Goal: Transaction & Acquisition: Purchase product/service

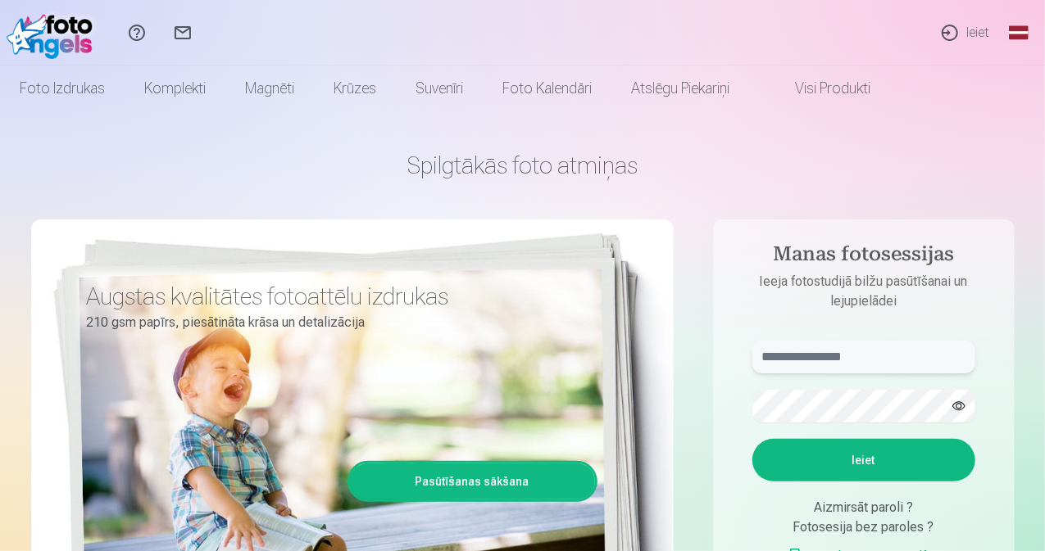
click at [815, 361] on input "text" at bounding box center [863, 357] width 223 height 33
type input "**********"
click at [963, 406] on button "button" at bounding box center [958, 406] width 31 height 31
click at [913, 469] on button "Ieiet" at bounding box center [863, 460] width 223 height 43
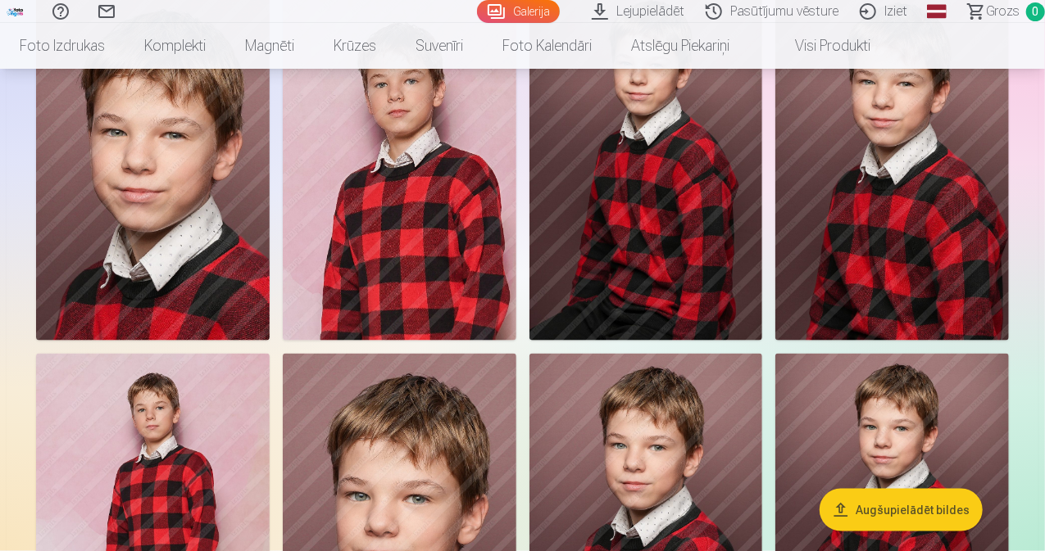
scroll to position [901, 0]
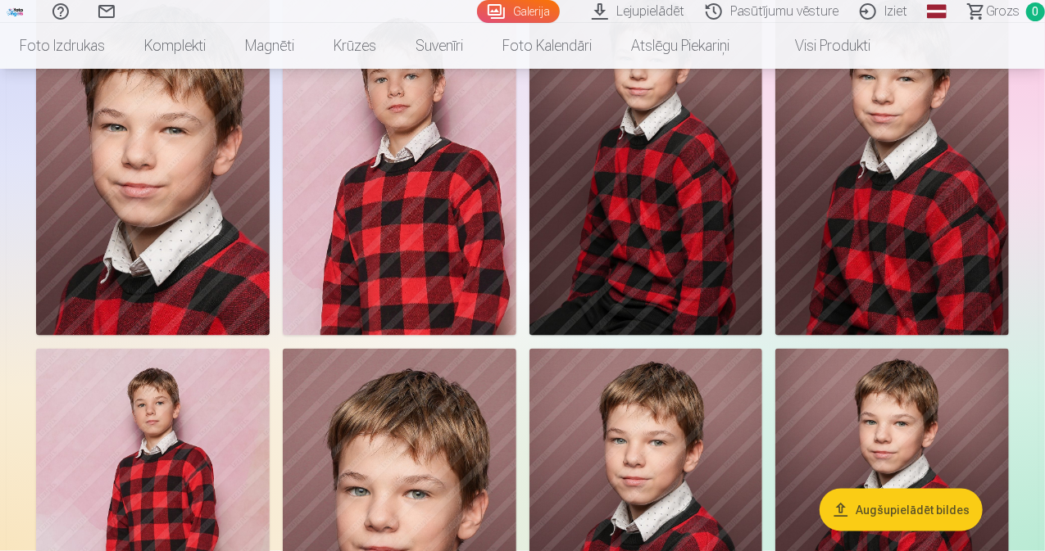
click at [591, 14] on link "Lejupielādēt" at bounding box center [640, 11] width 114 height 23
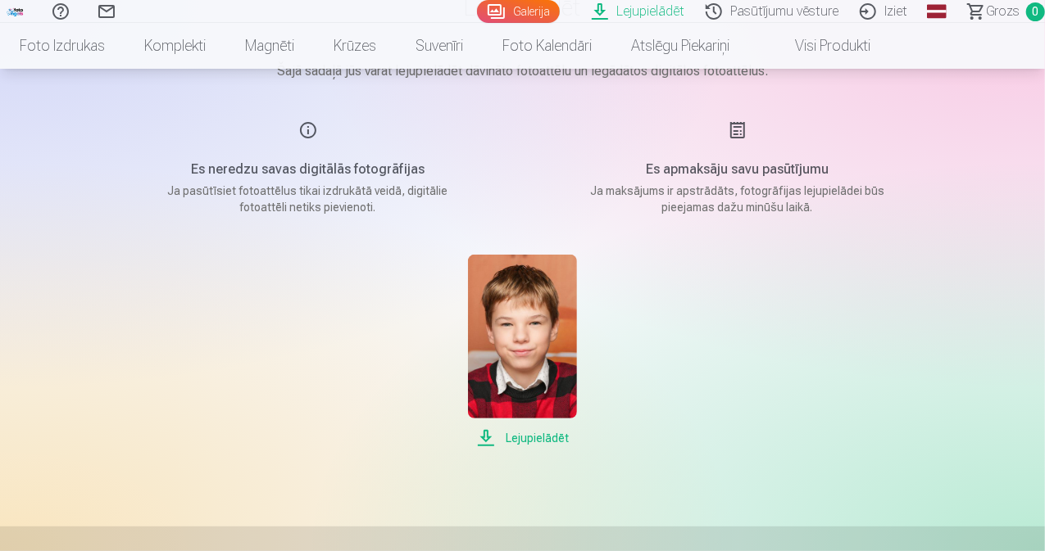
scroll to position [164, 0]
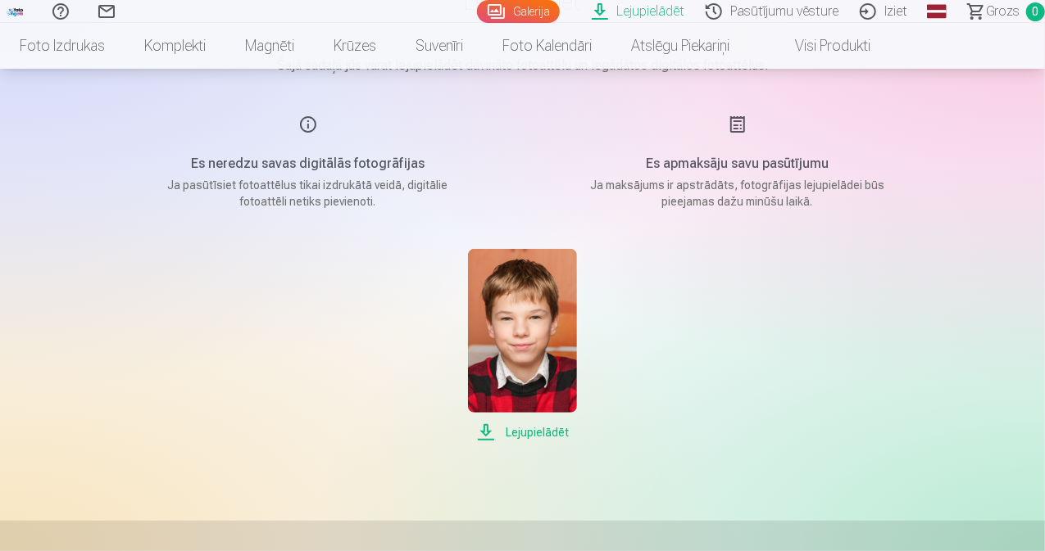
click at [514, 429] on span "Lejupielādēt" at bounding box center [522, 433] width 109 height 20
click at [741, 278] on div "Lejupielādēt" at bounding box center [522, 345] width 819 height 193
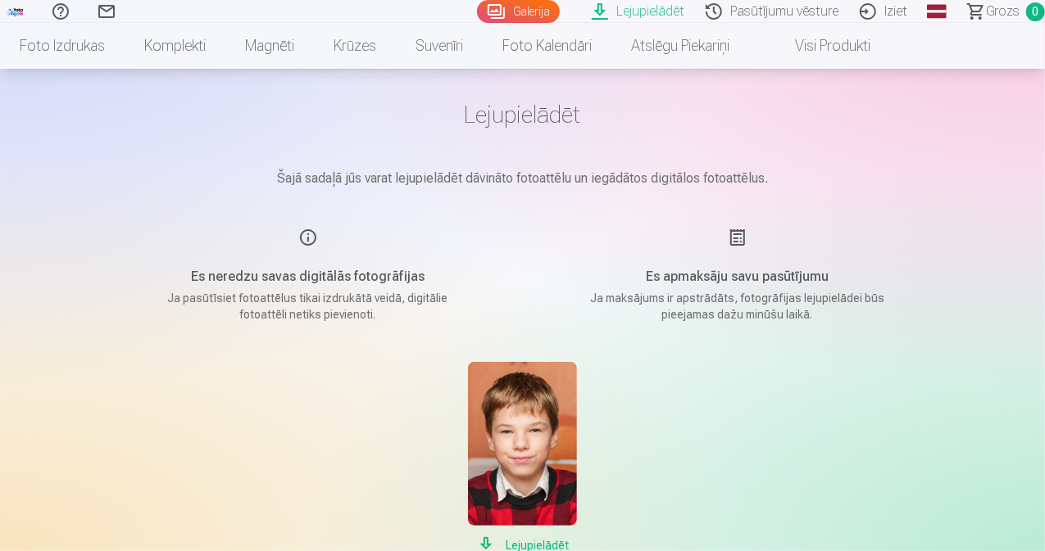
scroll to position [0, 0]
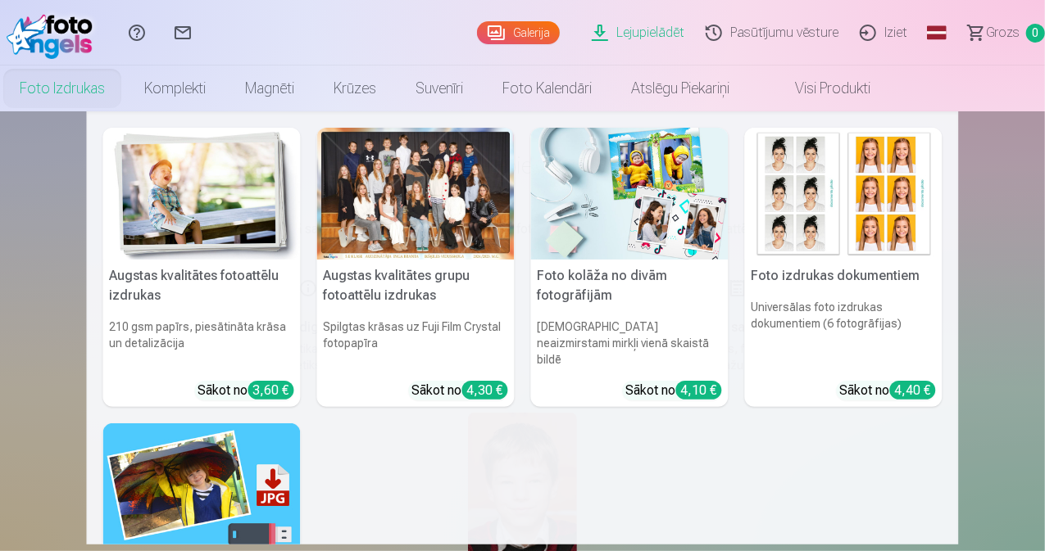
click at [125, 93] on link "Foto izdrukas" at bounding box center [62, 89] width 125 height 46
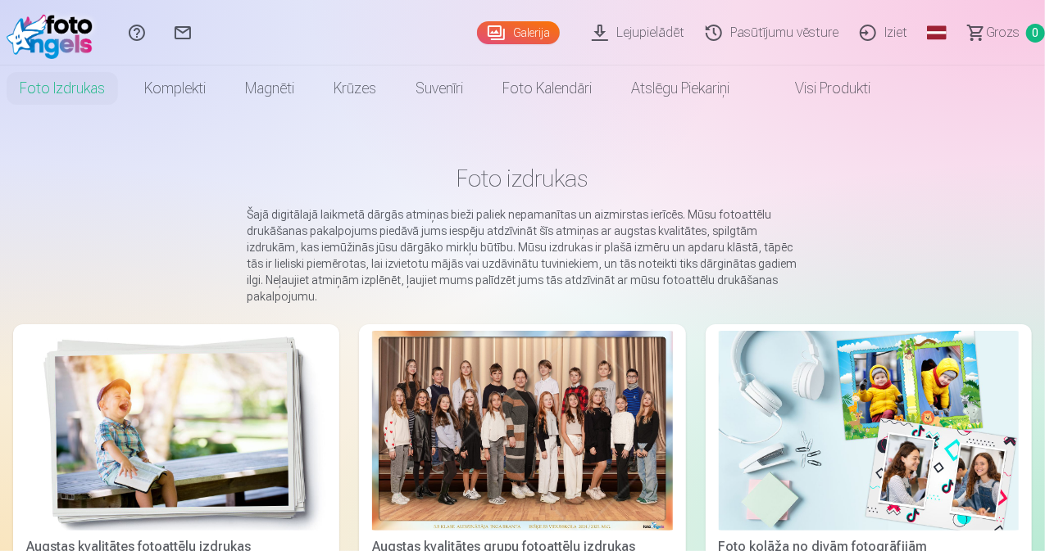
click at [392, 397] on div at bounding box center [522, 431] width 300 height 200
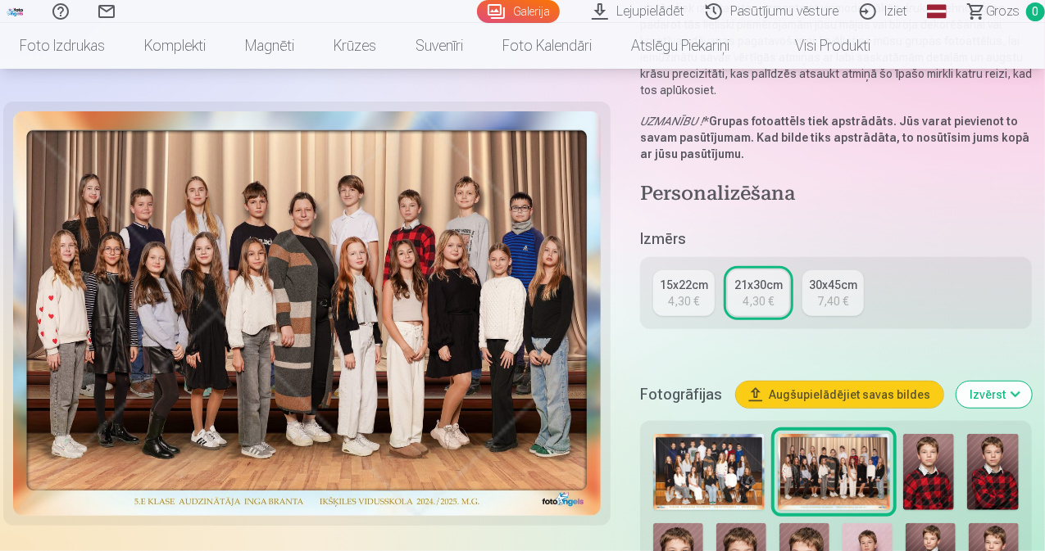
scroll to position [328, 0]
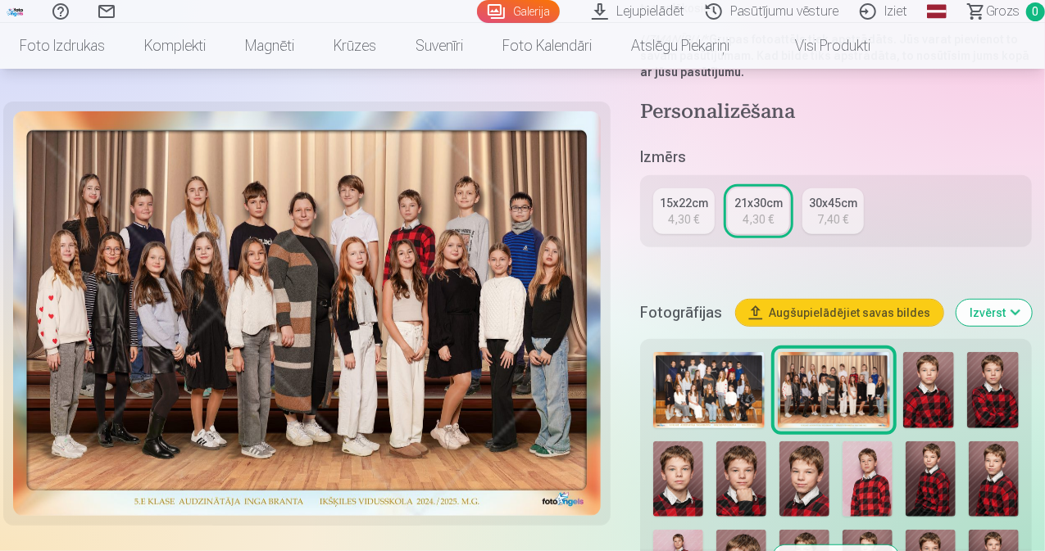
click at [736, 369] on img at bounding box center [708, 390] width 111 height 77
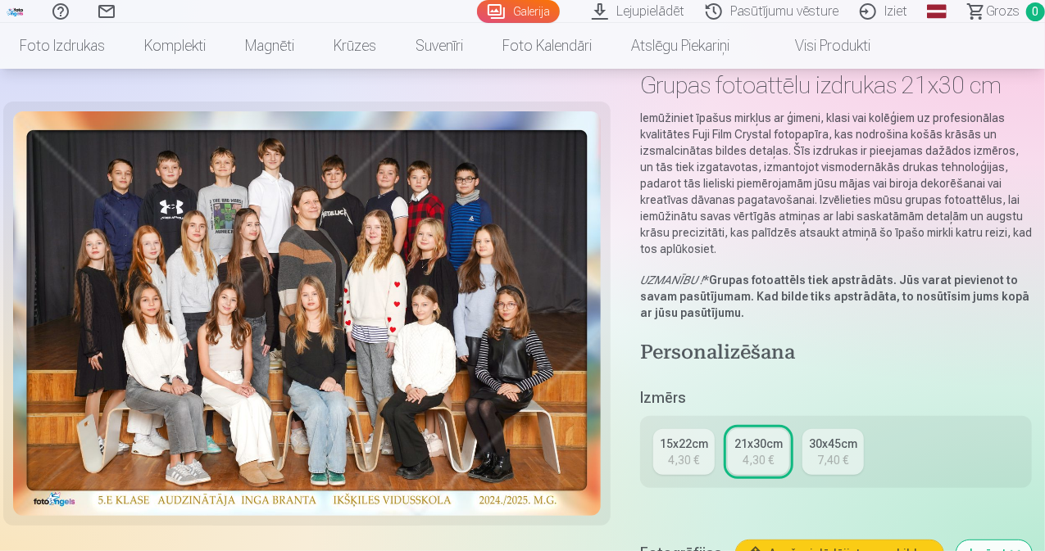
scroll to position [246, 0]
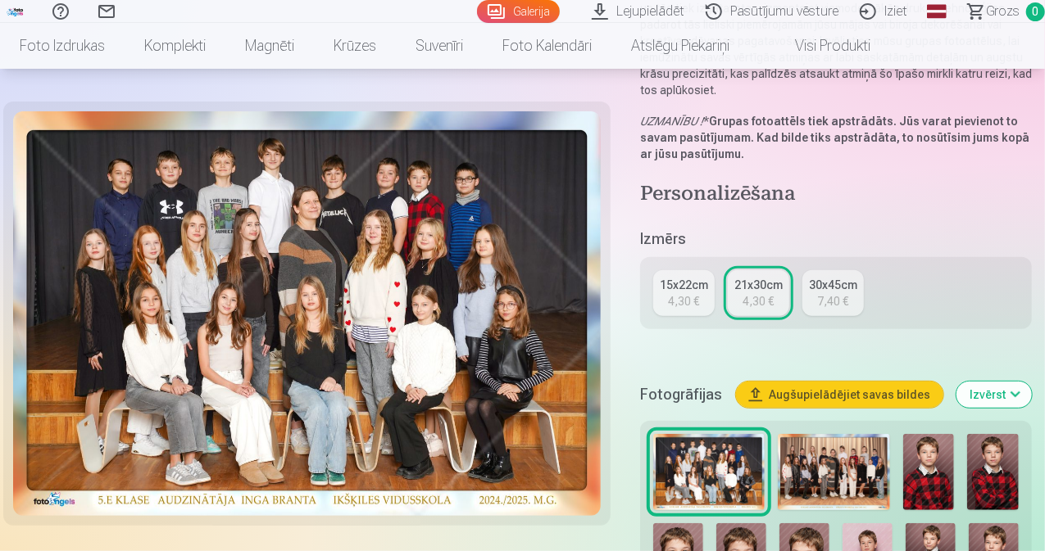
click at [811, 453] on img at bounding box center [832, 472] width 111 height 77
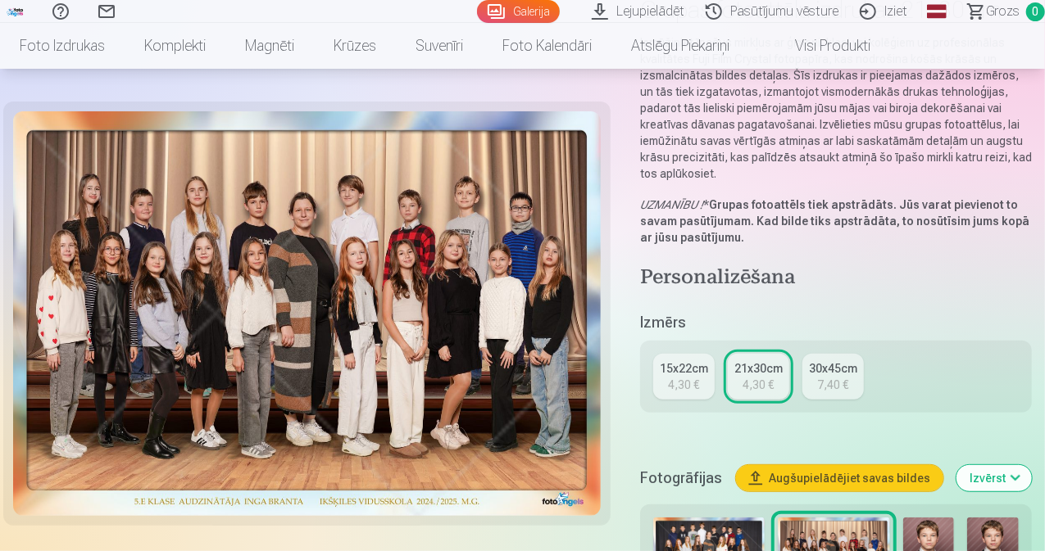
scroll to position [164, 0]
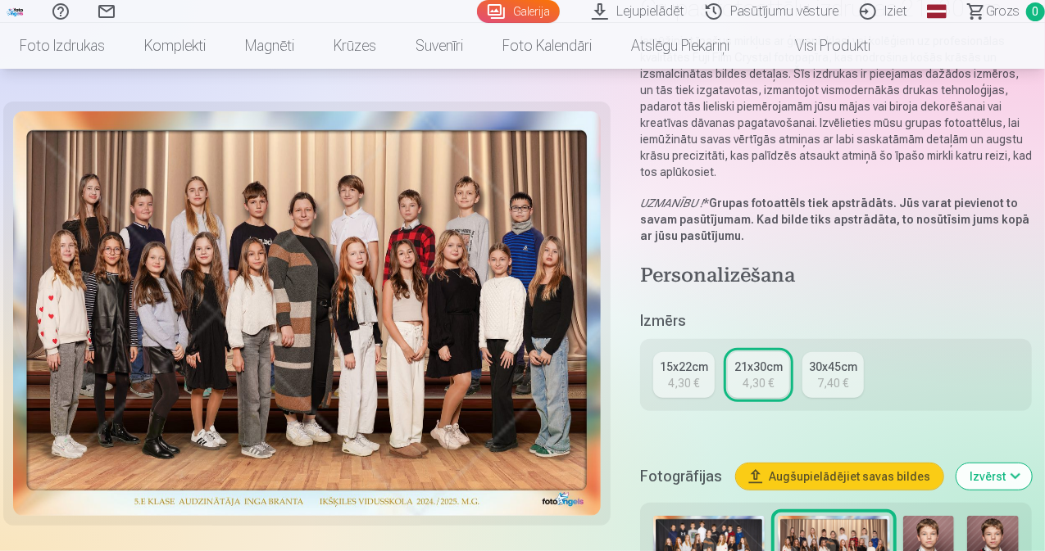
click at [705, 516] on img at bounding box center [708, 554] width 111 height 77
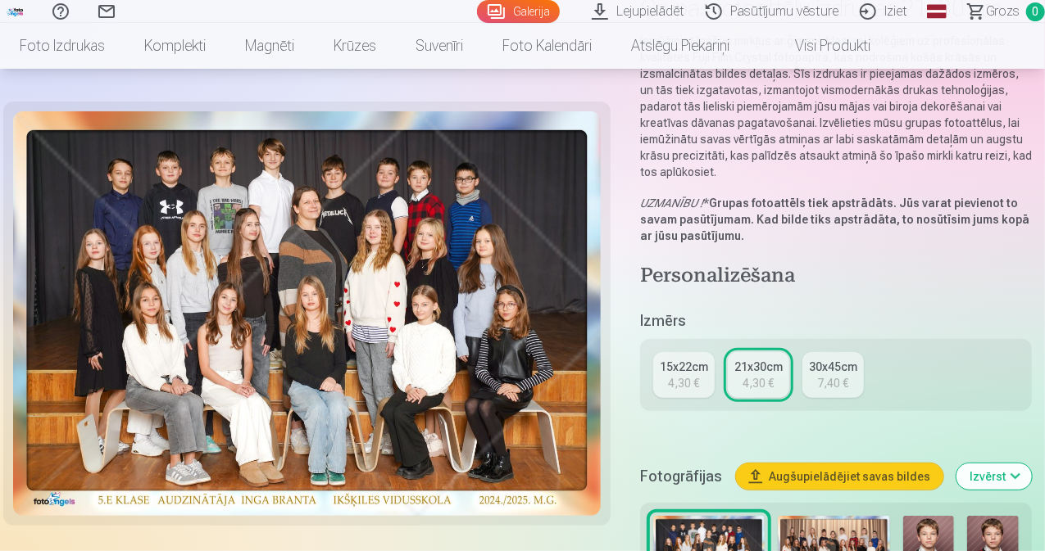
click at [816, 521] on img at bounding box center [832, 554] width 111 height 77
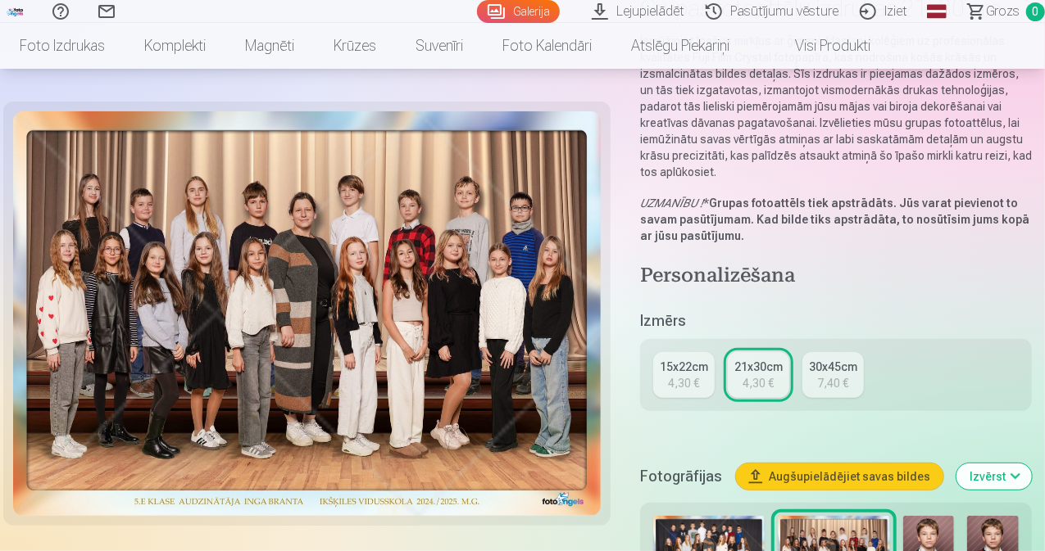
click at [693, 516] on img at bounding box center [708, 554] width 111 height 77
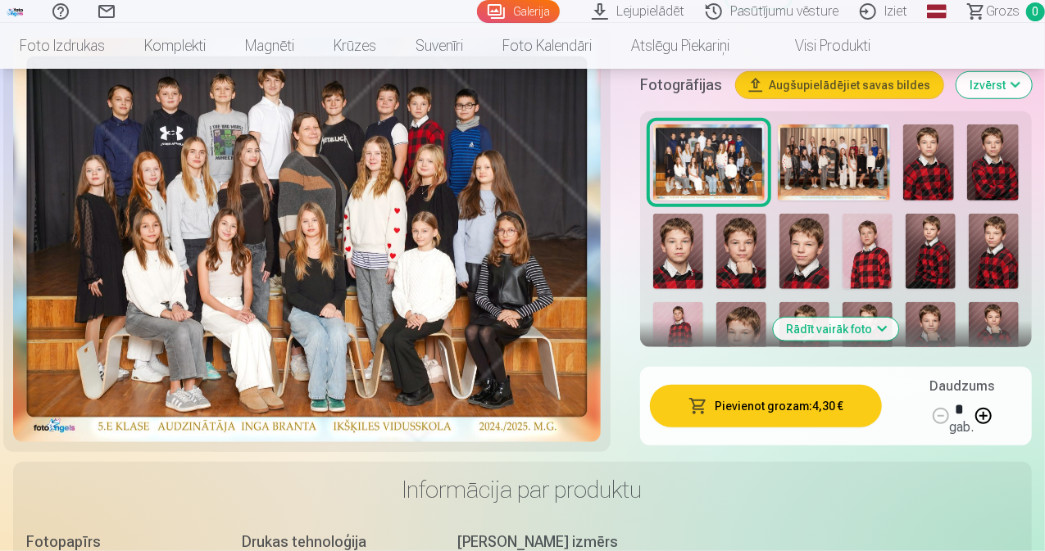
scroll to position [573, 0]
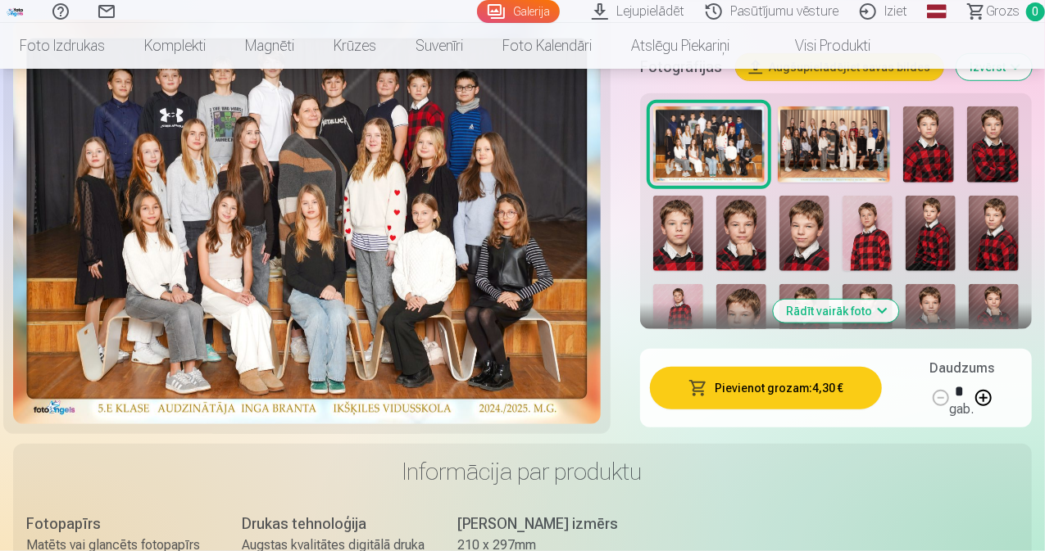
click at [821, 376] on button "Pievienot grozam : 4,30 €" at bounding box center [766, 388] width 232 height 43
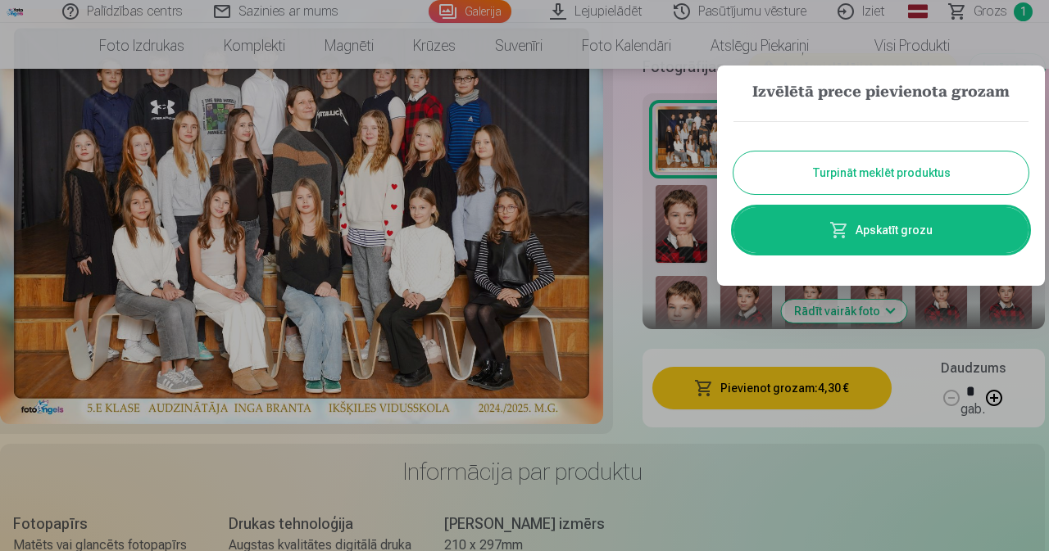
click at [853, 176] on button "Turpināt meklēt produktus" at bounding box center [880, 173] width 295 height 43
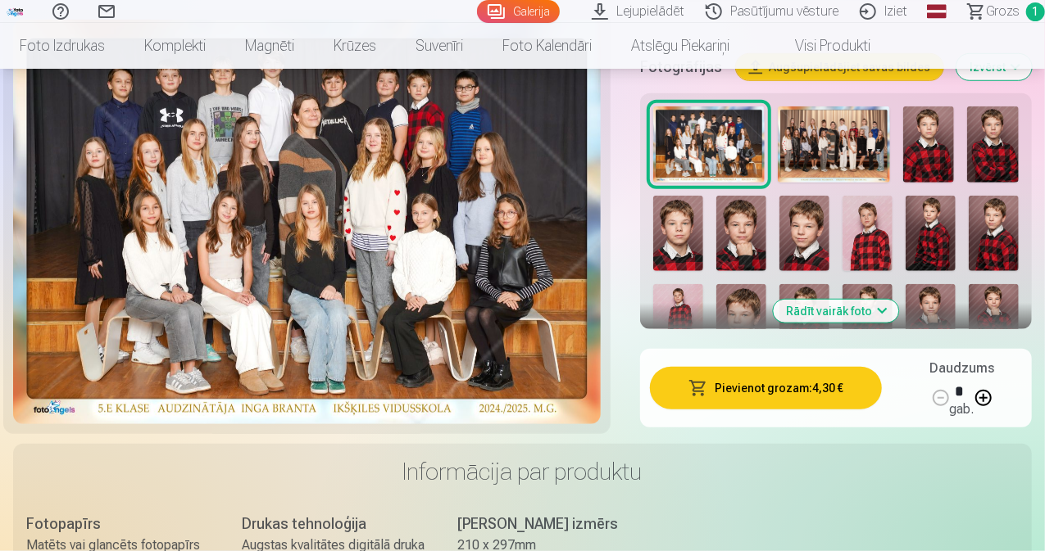
click at [877, 300] on button "Rādīt vairāk foto" at bounding box center [835, 311] width 125 height 23
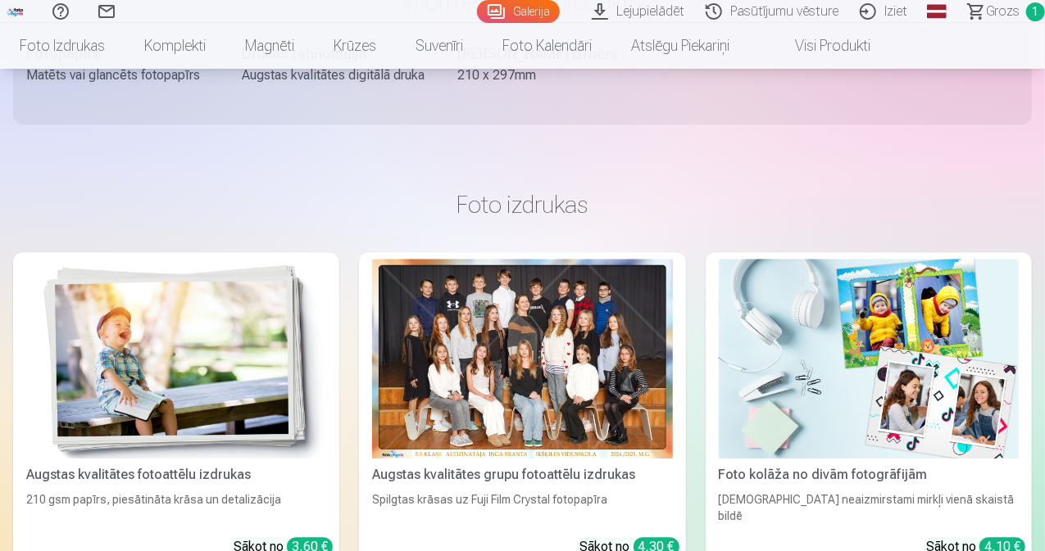
scroll to position [1393, 0]
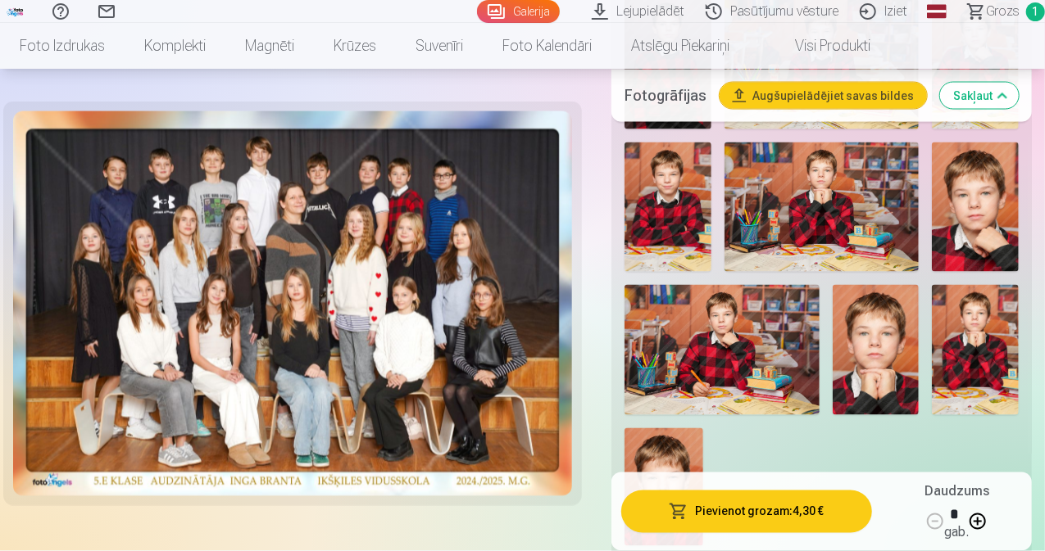
click at [788, 315] on img at bounding box center [721, 349] width 195 height 129
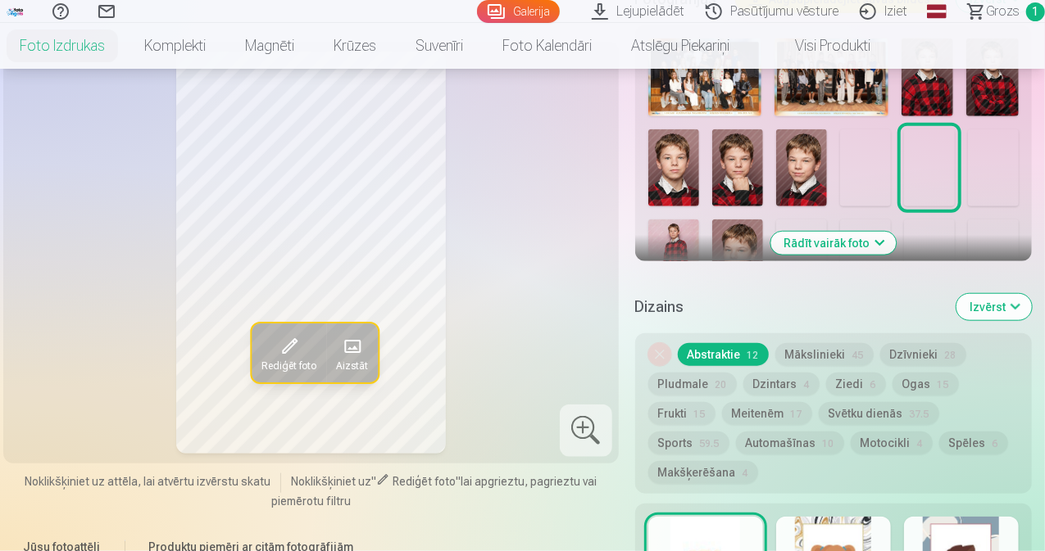
scroll to position [655, 0]
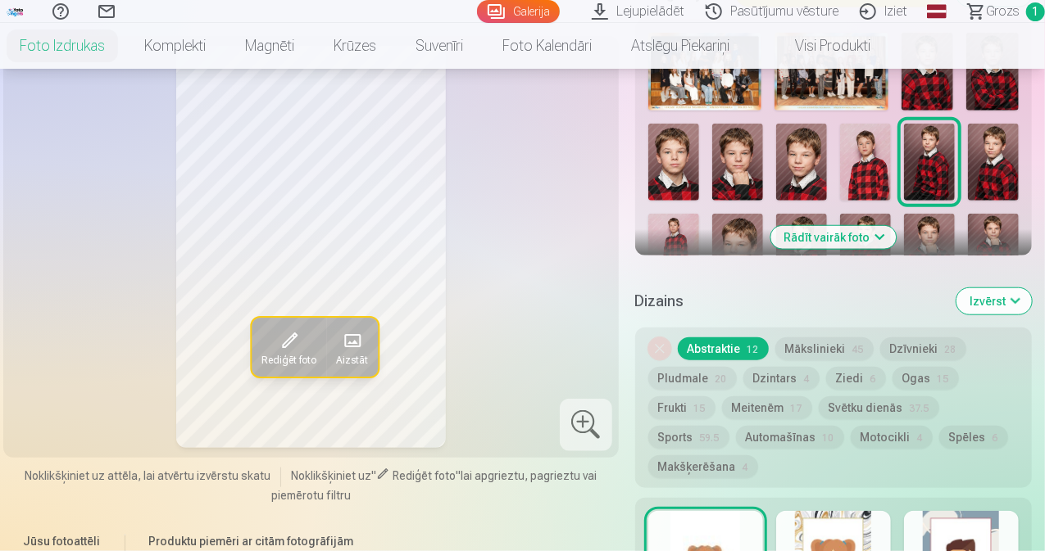
click at [795, 226] on button "Rādīt vairāk foto" at bounding box center [832, 237] width 125 height 23
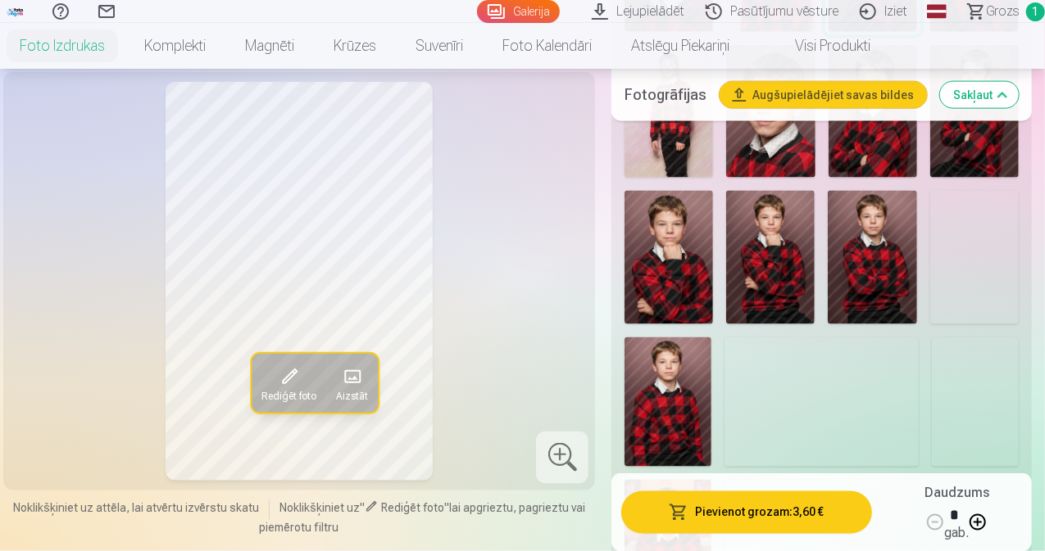
scroll to position [1065, 0]
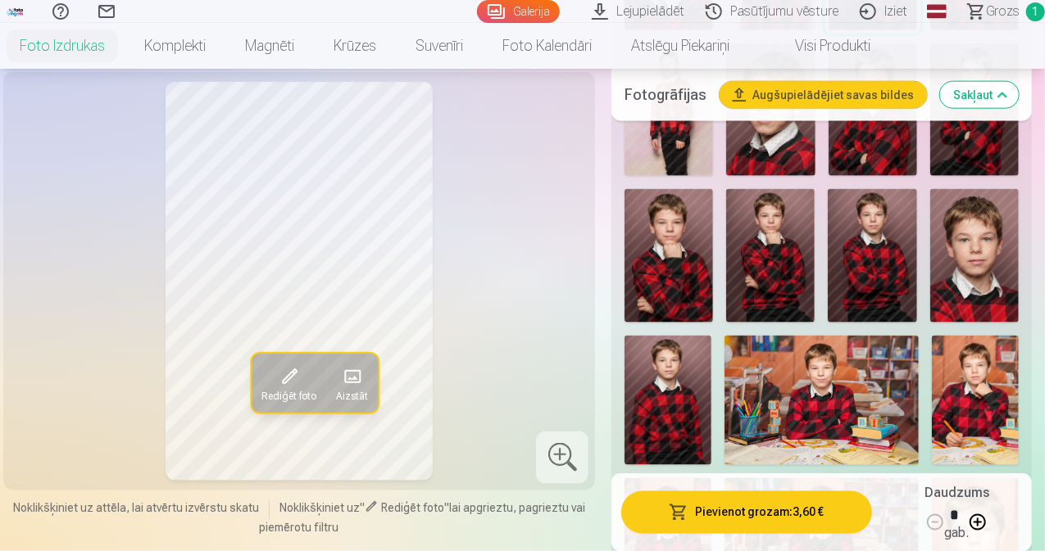
click at [1003, 382] on img at bounding box center [974, 401] width 87 height 130
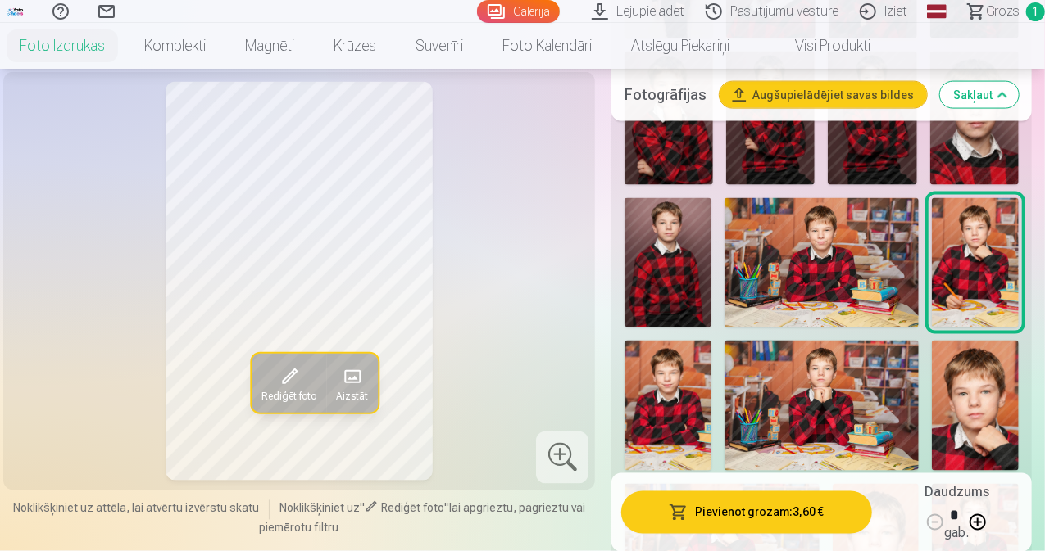
scroll to position [1229, 0]
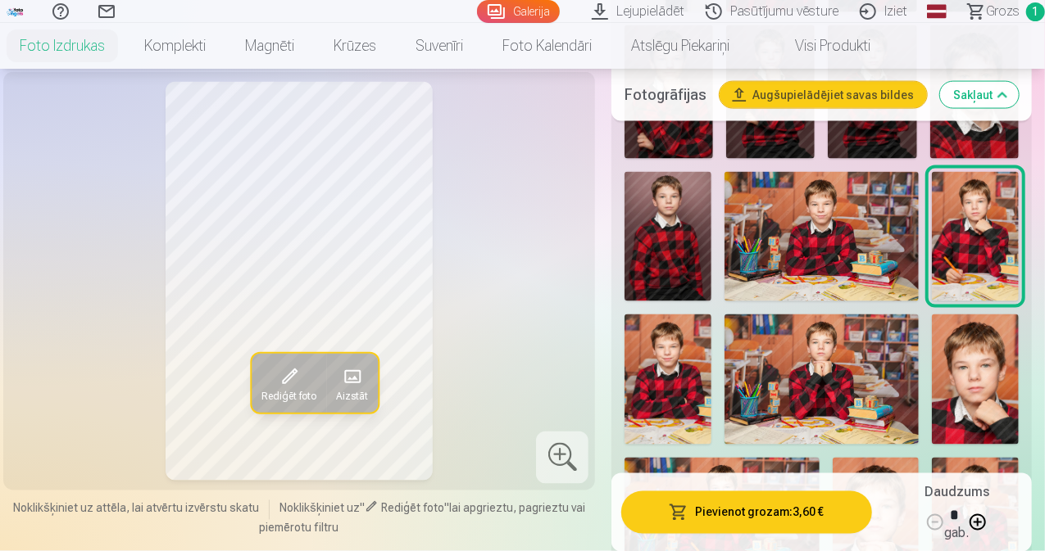
click at [684, 338] on img at bounding box center [667, 379] width 87 height 129
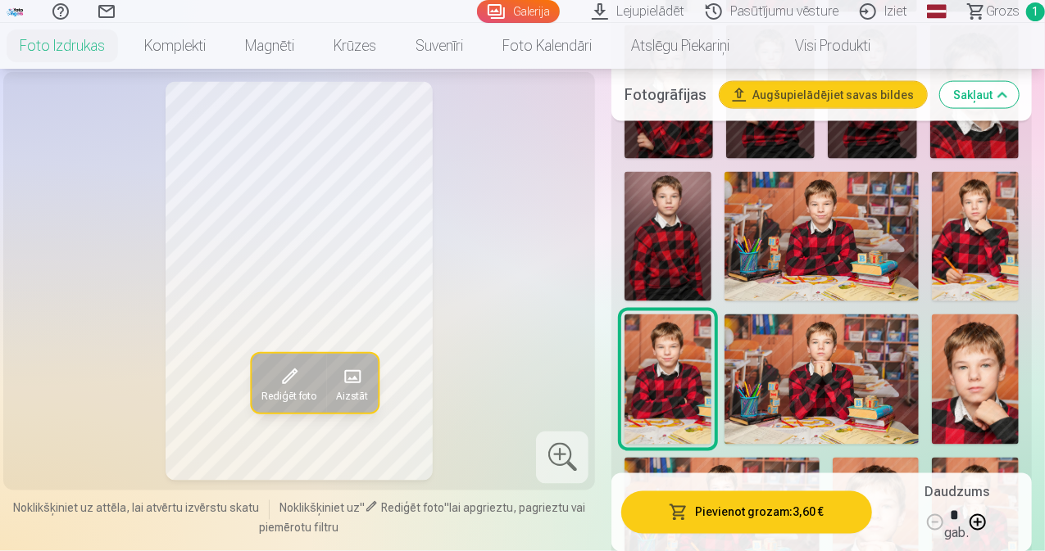
click at [794, 345] on img at bounding box center [821, 379] width 195 height 129
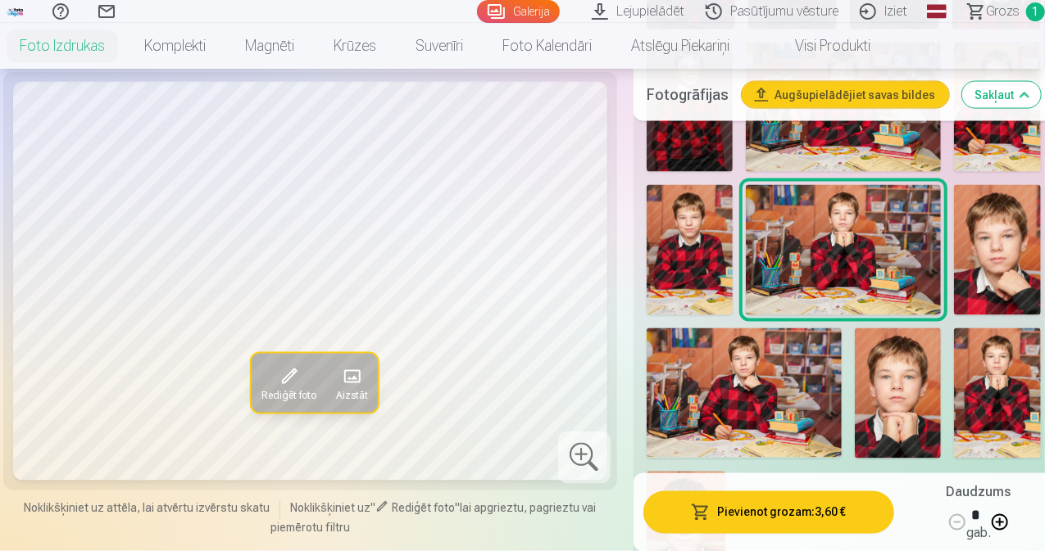
scroll to position [1393, 0]
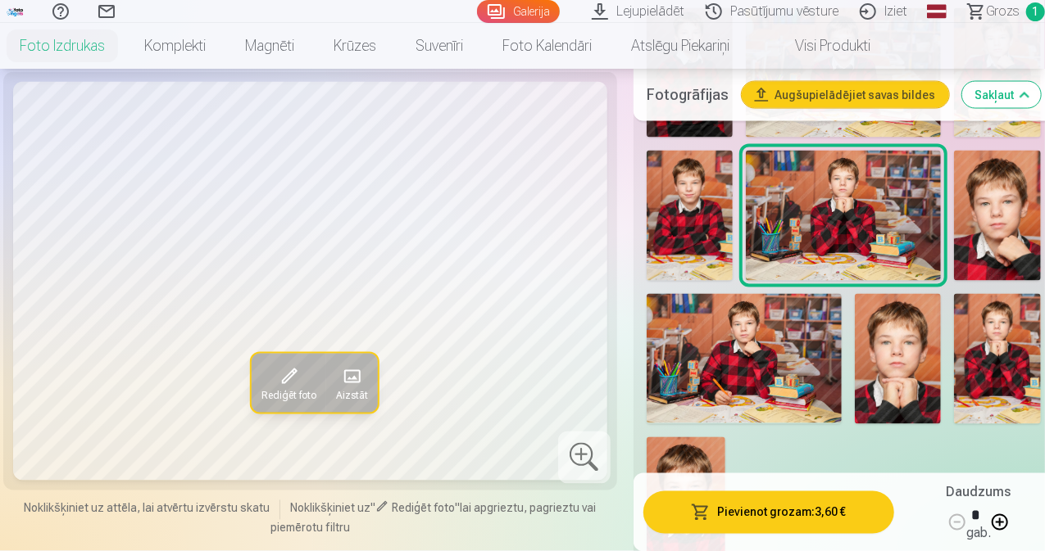
click at [757, 340] on img at bounding box center [743, 358] width 195 height 129
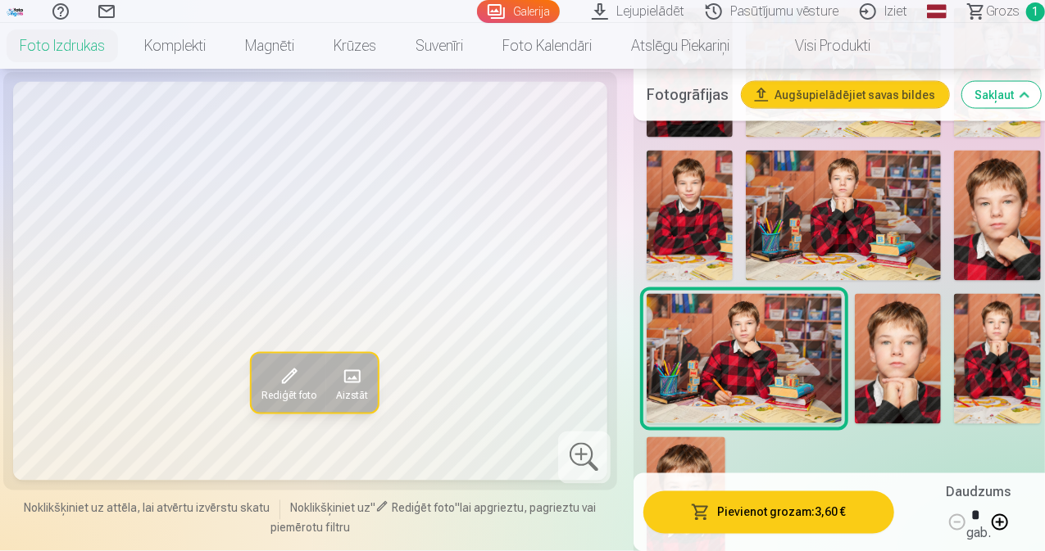
click at [986, 340] on img at bounding box center [997, 359] width 87 height 130
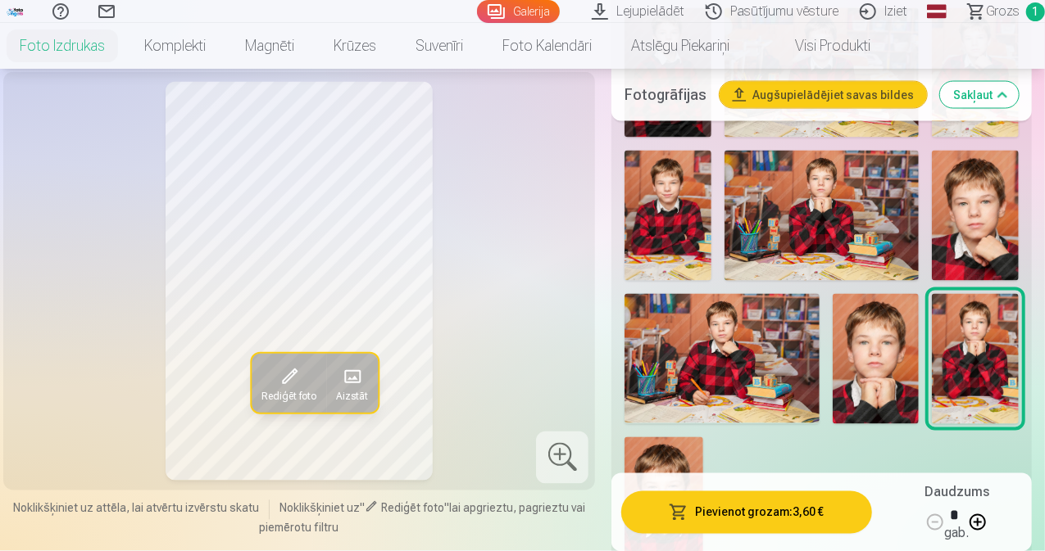
click at [896, 342] on img at bounding box center [875, 359] width 87 height 130
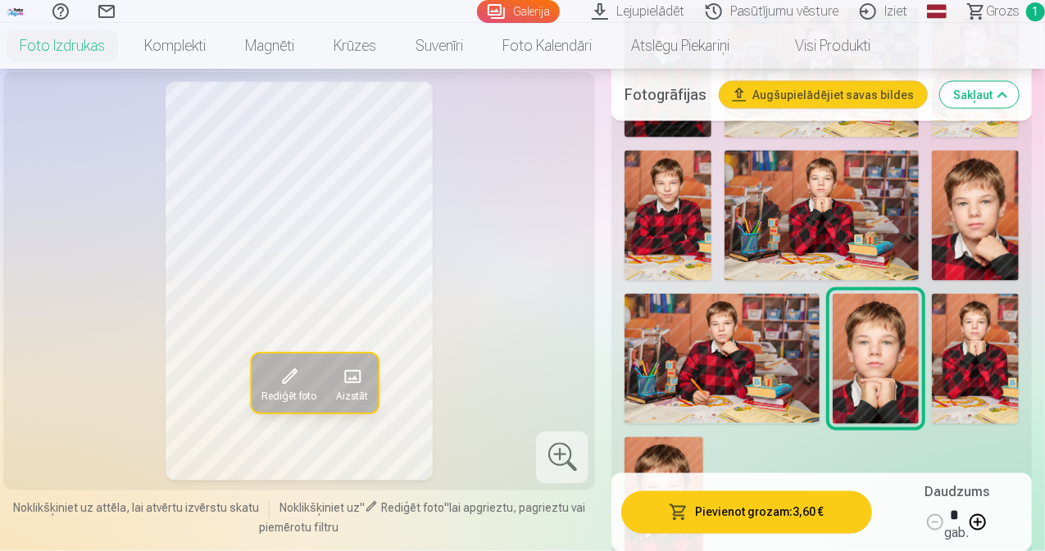
click at [703, 437] on img at bounding box center [663, 496] width 79 height 118
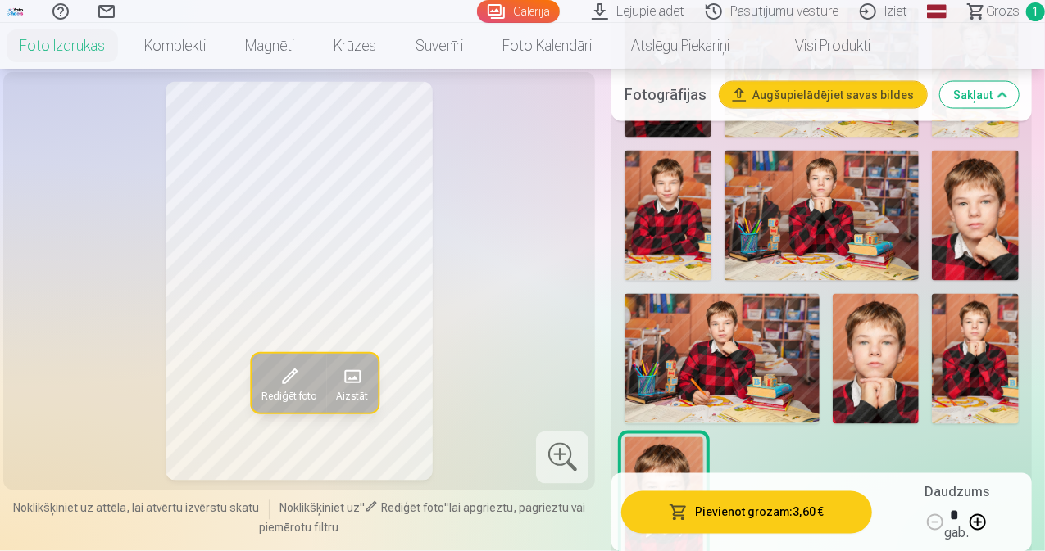
scroll to position [1311, 0]
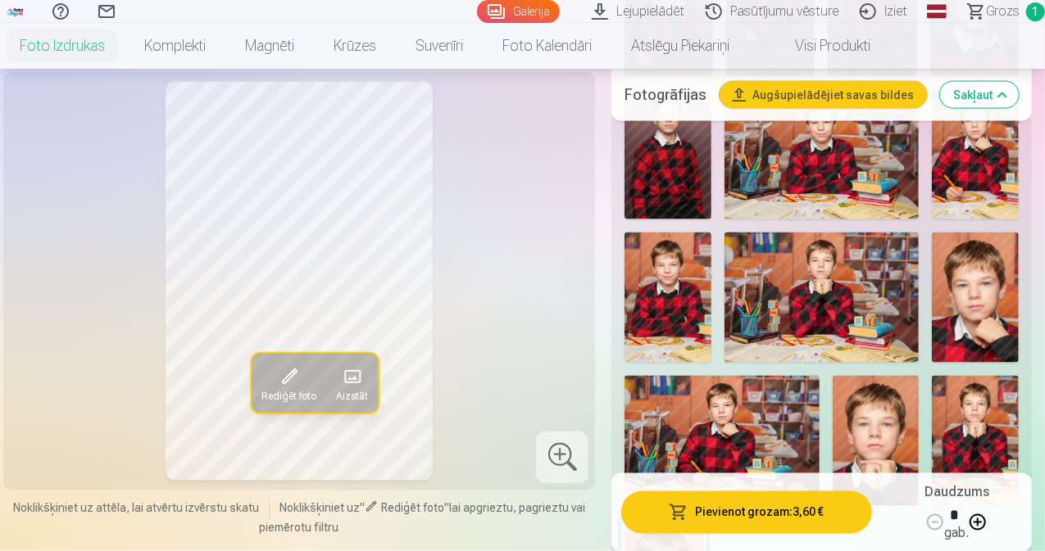
click at [881, 256] on img at bounding box center [821, 297] width 195 height 129
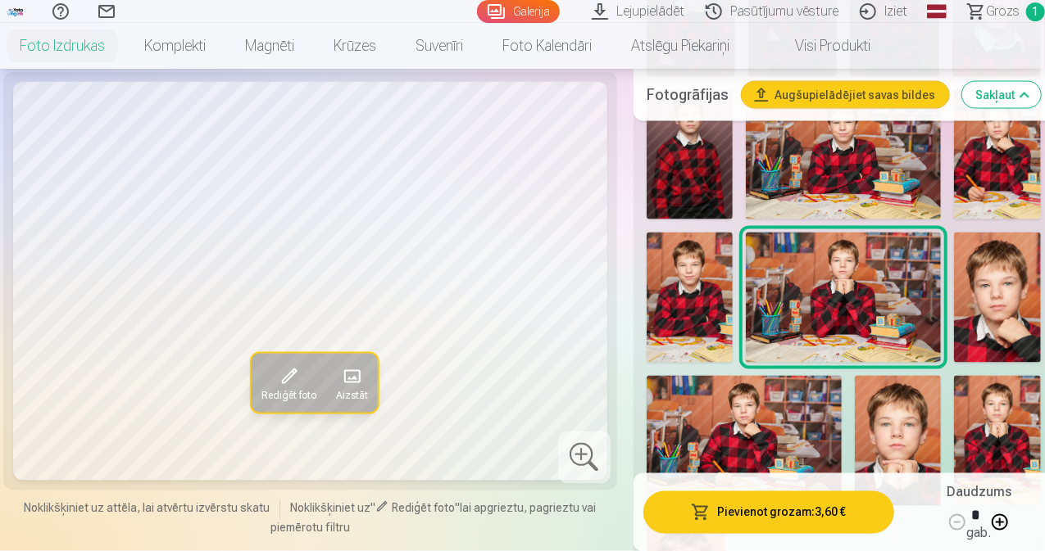
click at [702, 264] on img at bounding box center [689, 297] width 87 height 129
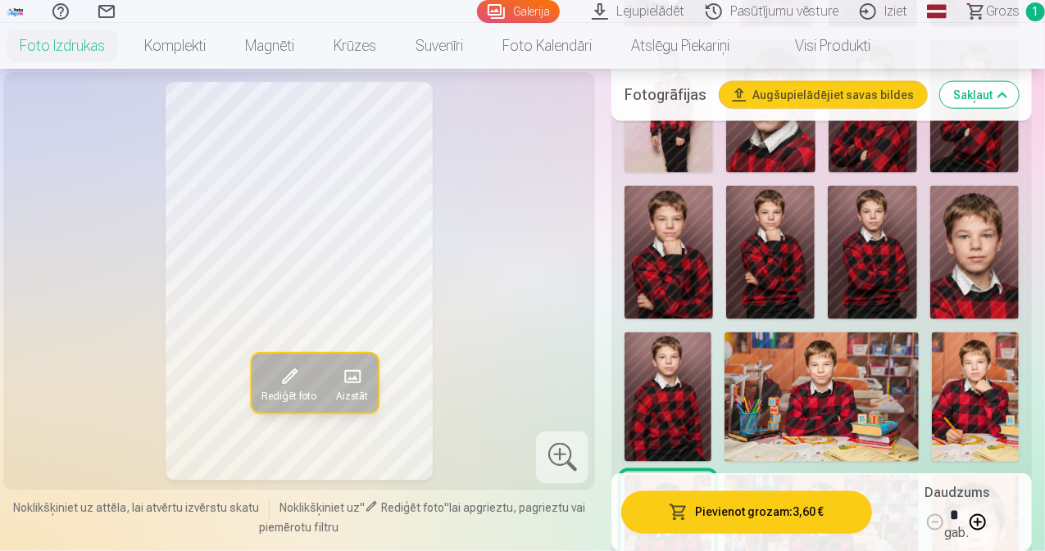
scroll to position [1065, 0]
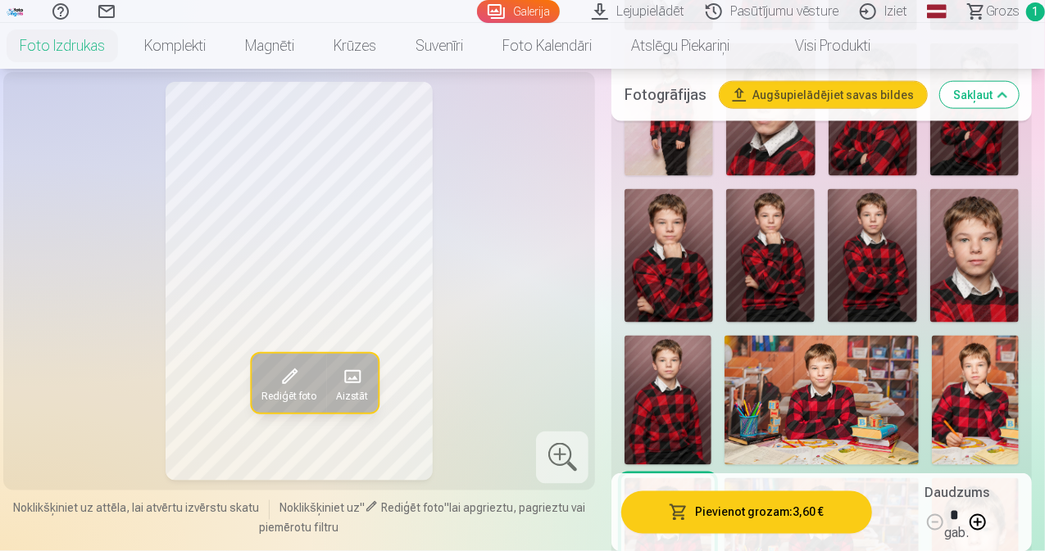
click at [855, 350] on img at bounding box center [821, 400] width 195 height 129
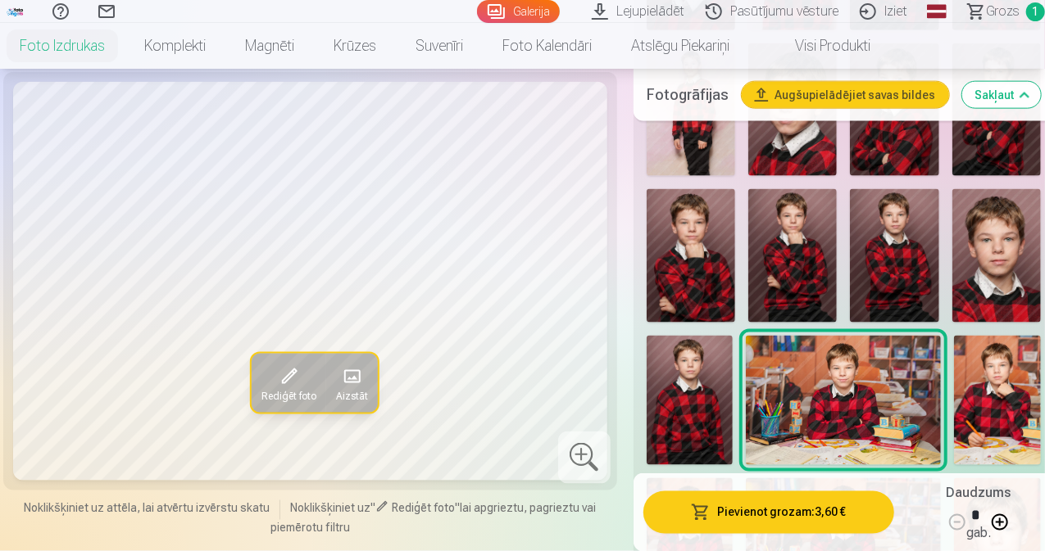
click at [991, 353] on img at bounding box center [997, 401] width 87 height 130
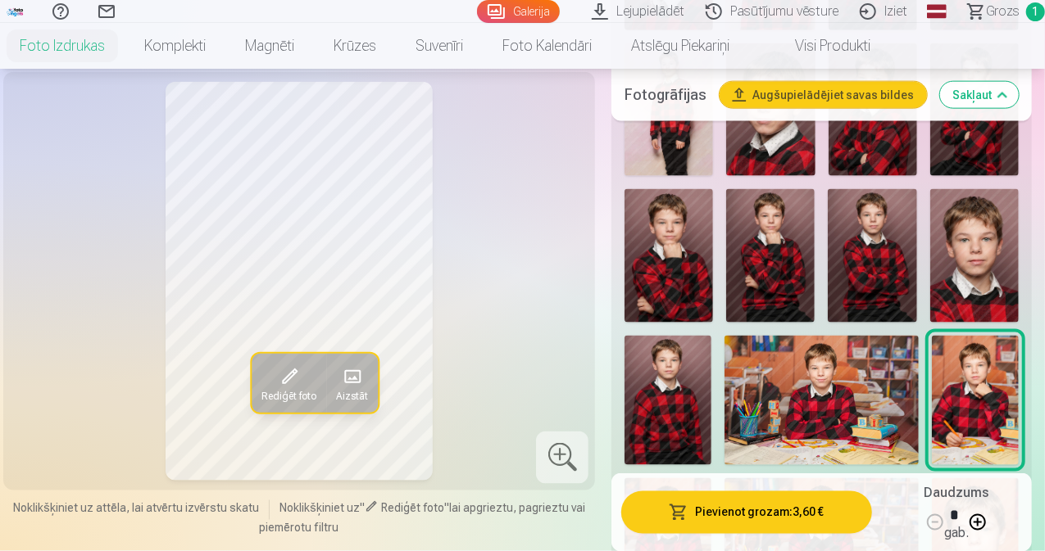
click at [682, 365] on img at bounding box center [667, 401] width 87 height 130
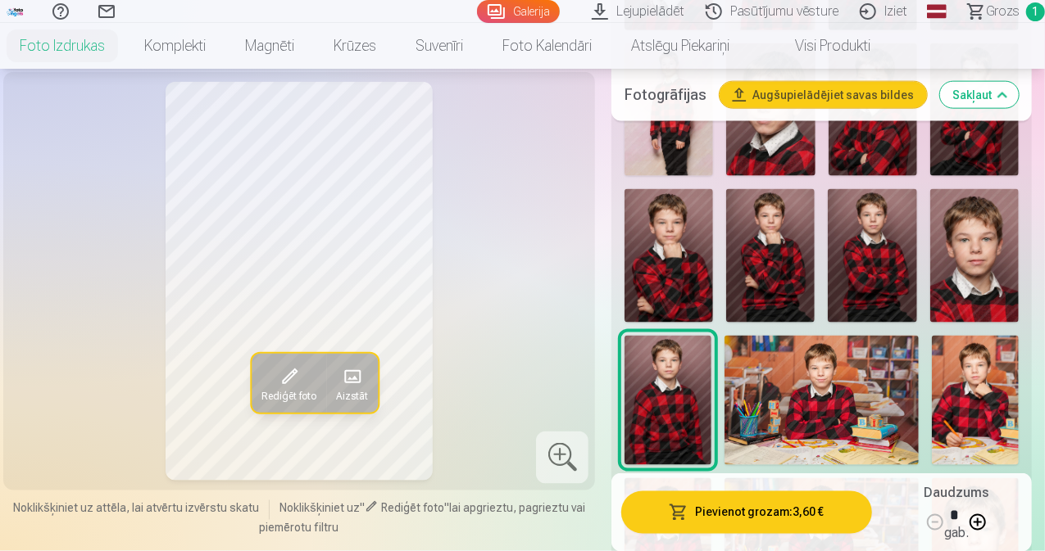
click at [682, 253] on img at bounding box center [668, 255] width 88 height 133
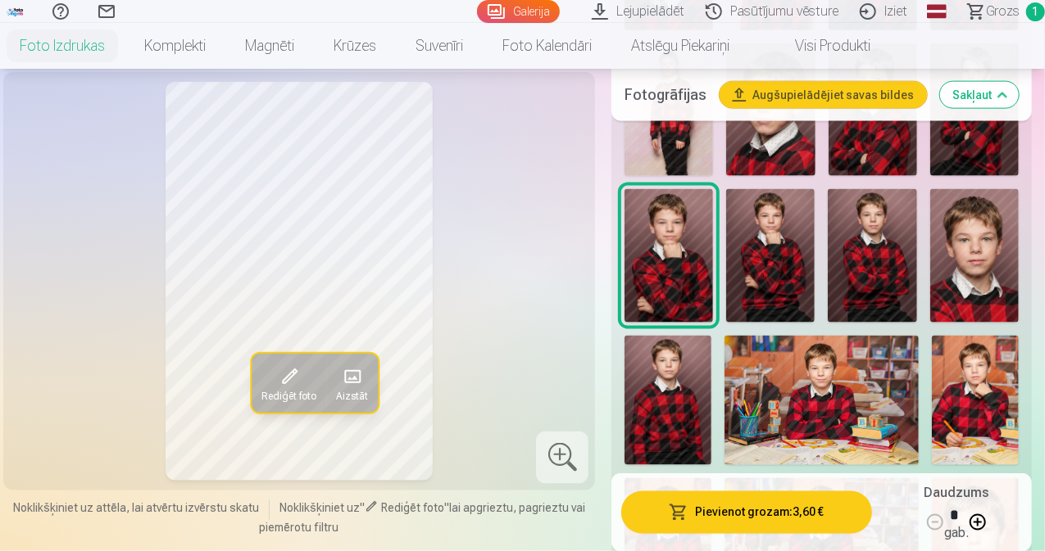
click at [791, 252] on img at bounding box center [770, 255] width 88 height 133
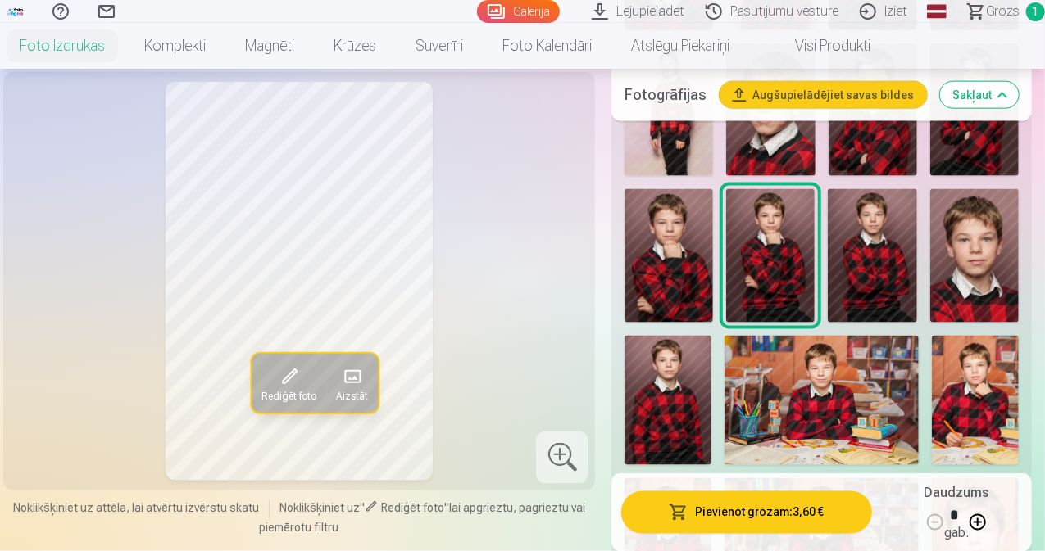
click at [850, 250] on img at bounding box center [871, 255] width 88 height 133
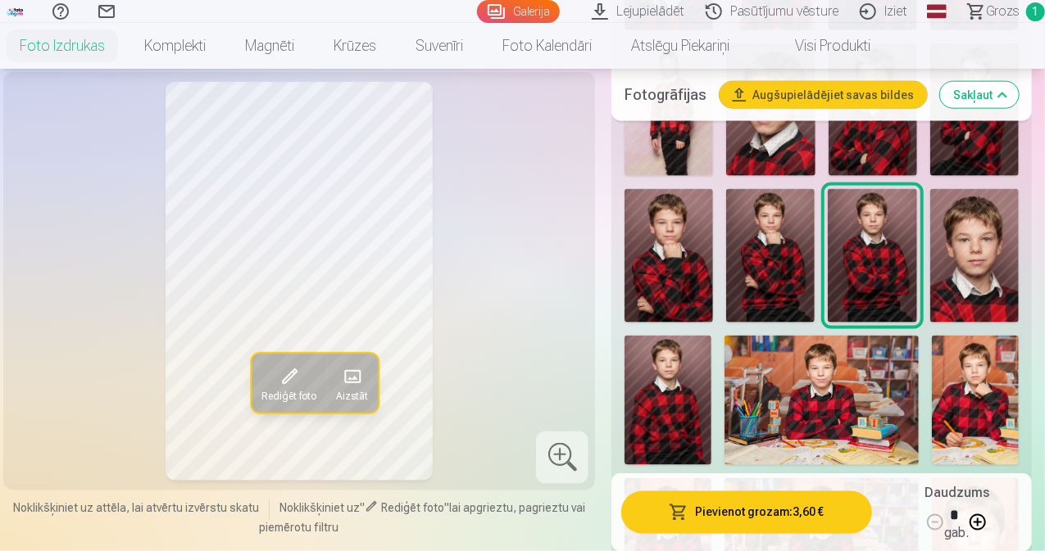
click at [981, 253] on img at bounding box center [974, 255] width 88 height 133
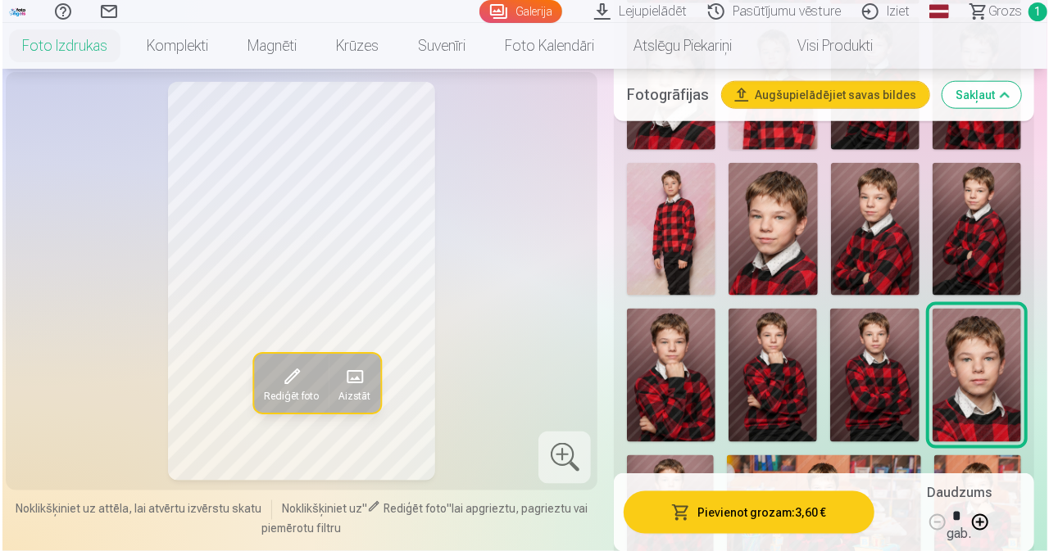
scroll to position [901, 0]
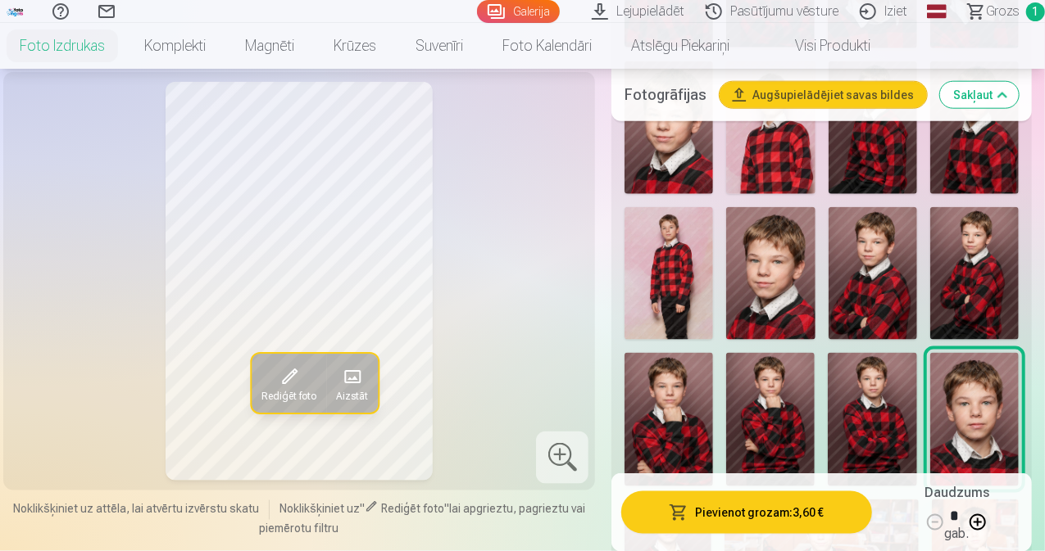
click at [980, 255] on img at bounding box center [974, 273] width 88 height 133
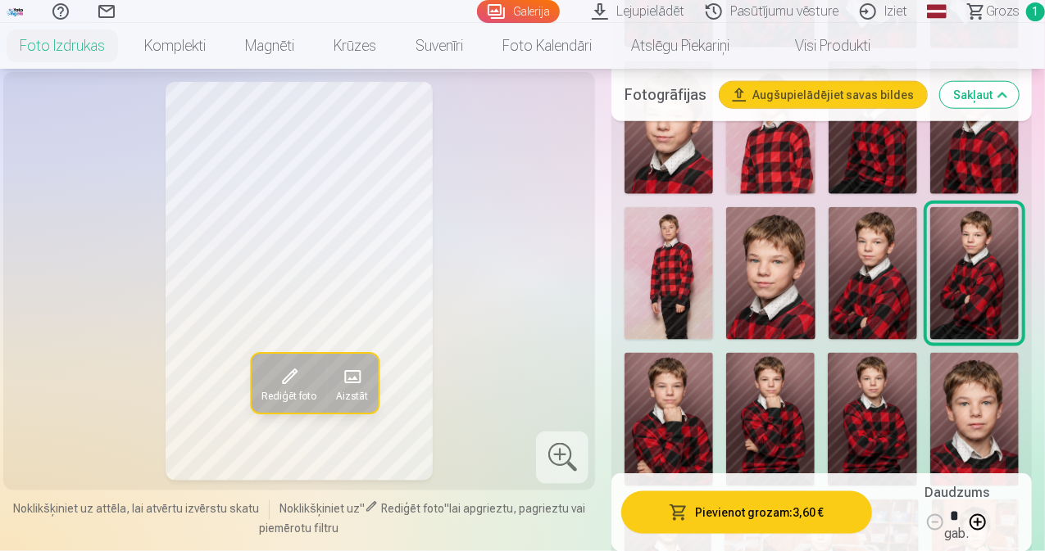
click at [911, 262] on img at bounding box center [872, 273] width 88 height 133
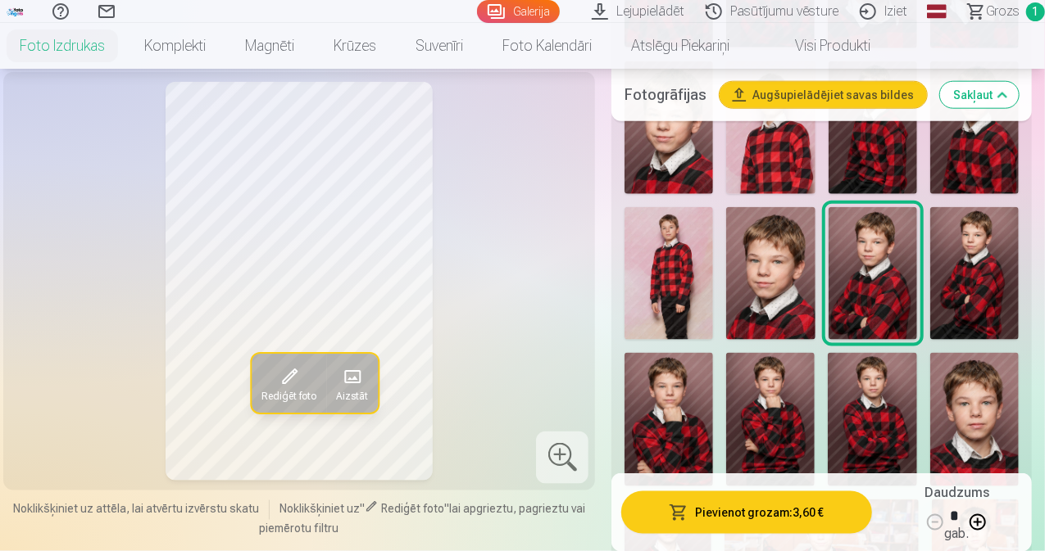
click at [809, 265] on img at bounding box center [770, 273] width 88 height 133
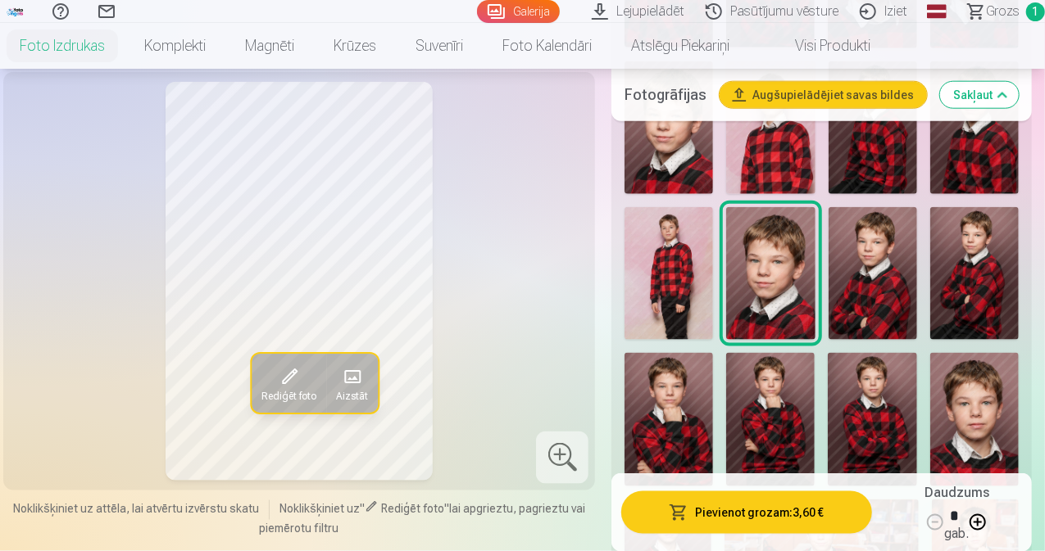
click at [707, 265] on img at bounding box center [668, 273] width 88 height 133
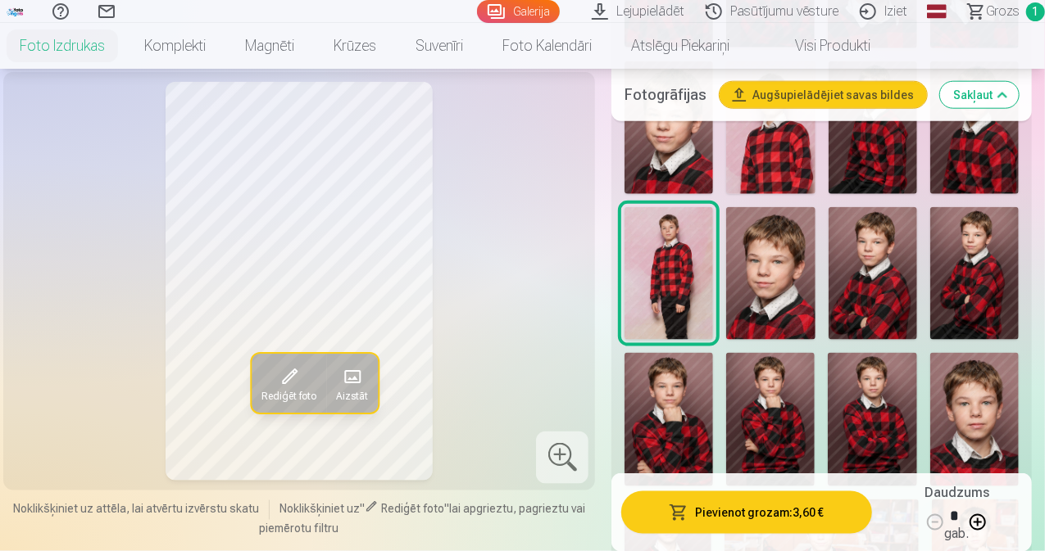
click at [276, 390] on span at bounding box center [289, 377] width 26 height 26
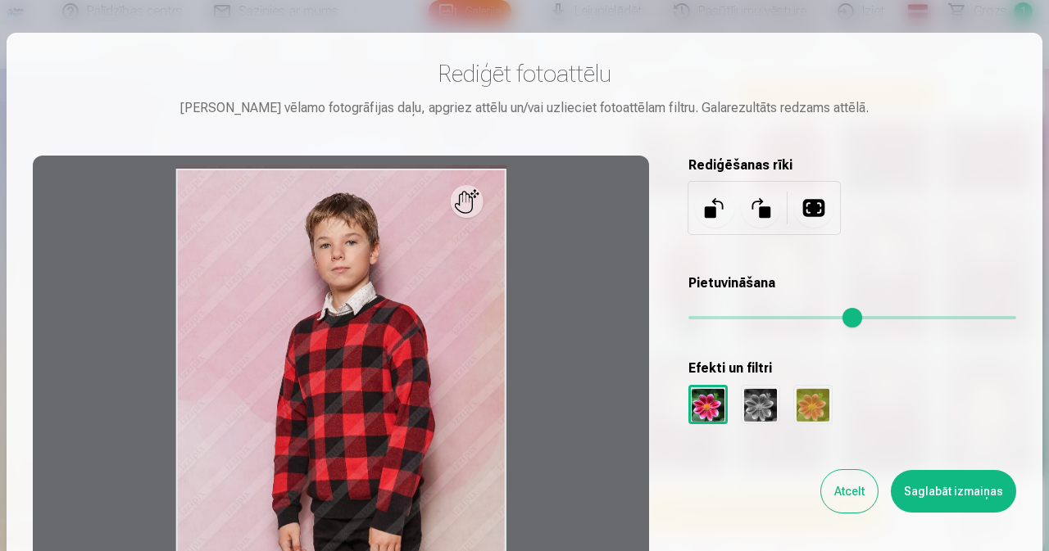
click at [750, 401] on div at bounding box center [760, 404] width 39 height 39
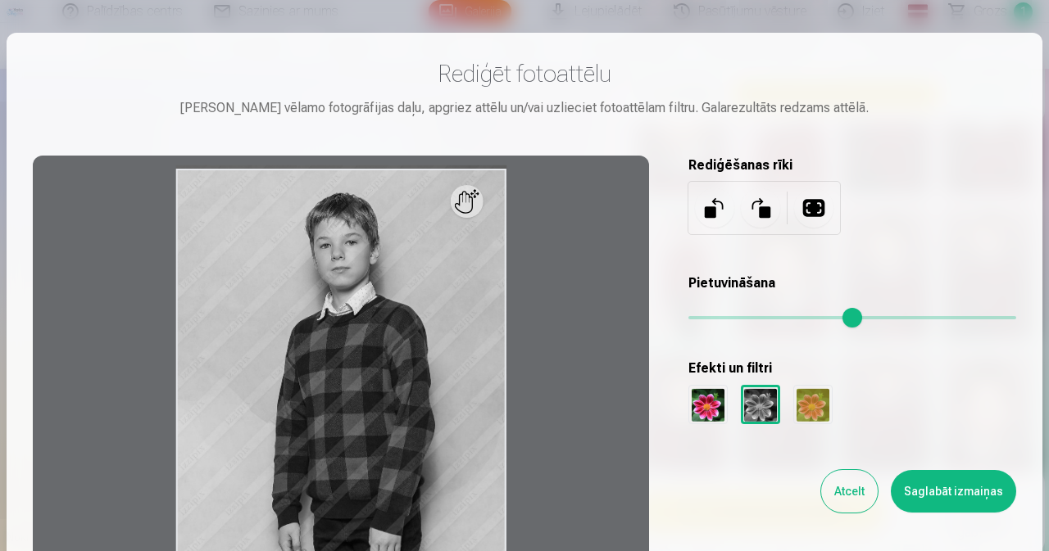
click at [813, 400] on div at bounding box center [812, 404] width 39 height 39
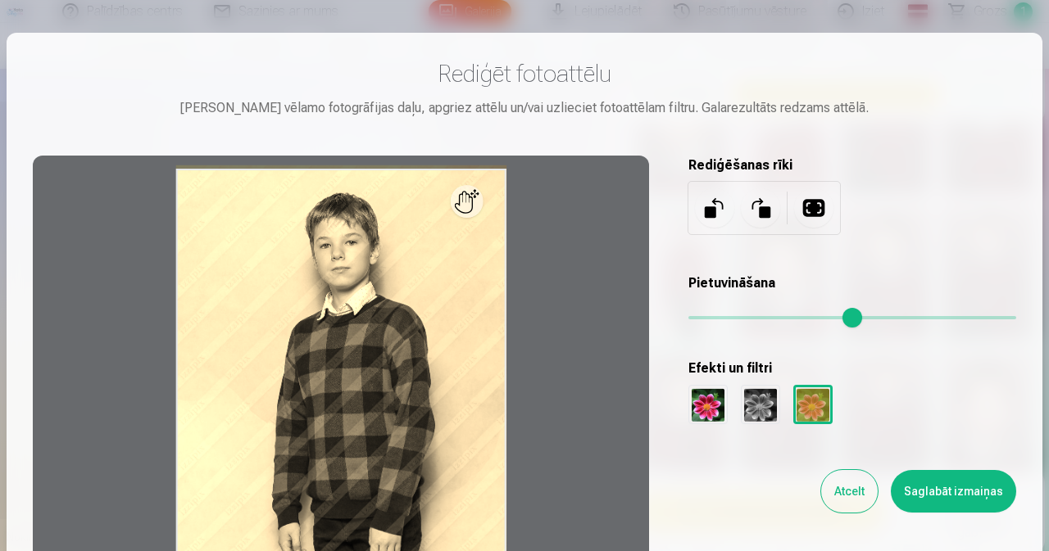
click at [700, 402] on div at bounding box center [707, 404] width 39 height 39
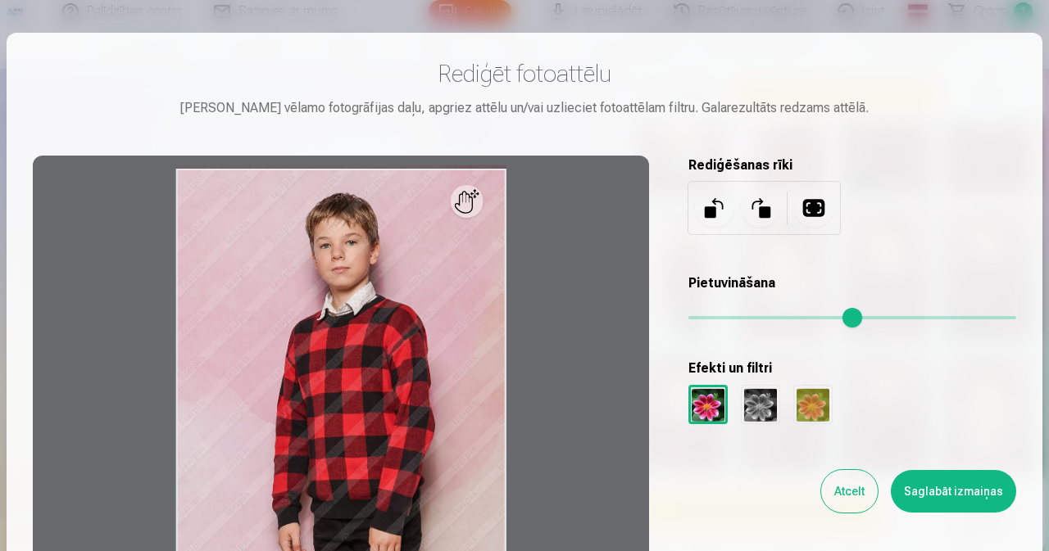
click at [808, 211] on button at bounding box center [813, 207] width 39 height 39
click at [481, 206] on div at bounding box center [341, 415] width 616 height 518
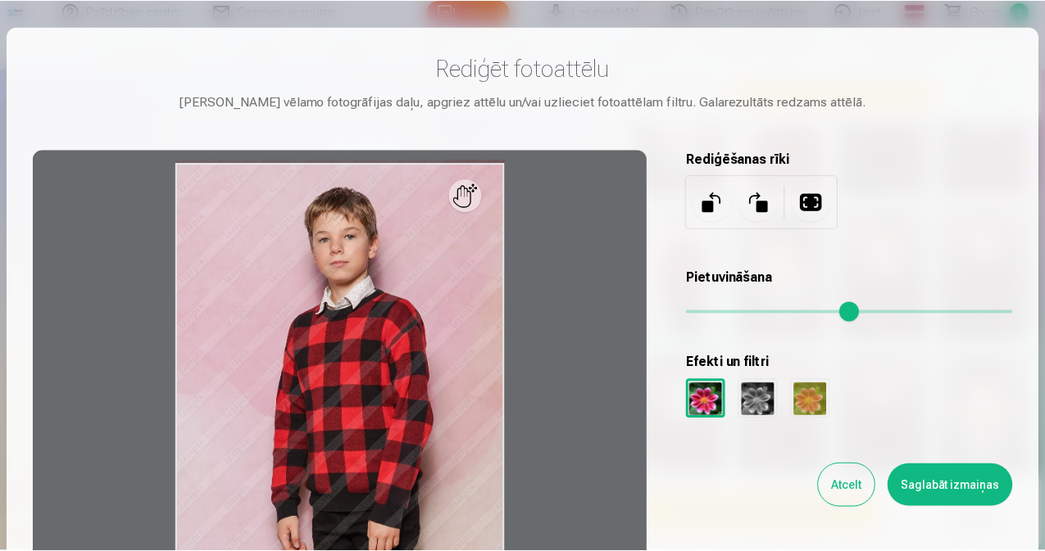
scroll to position [0, 0]
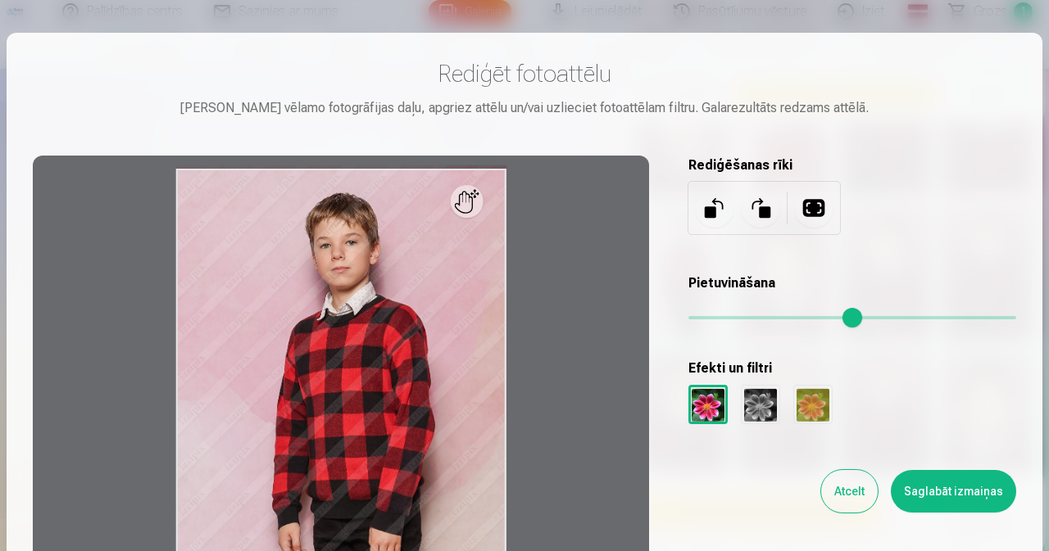
click at [837, 487] on button "Atcelt" at bounding box center [849, 491] width 57 height 43
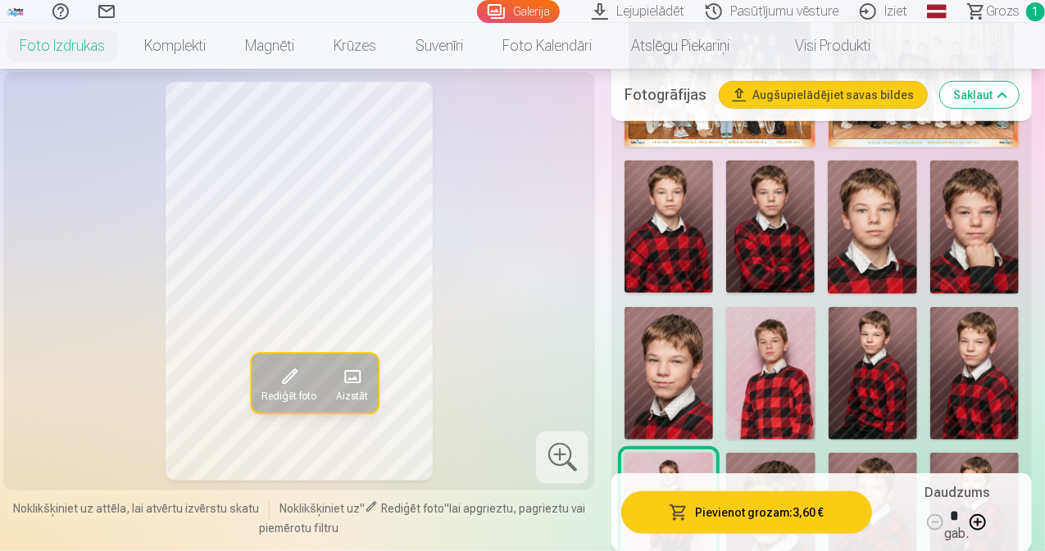
scroll to position [492, 0]
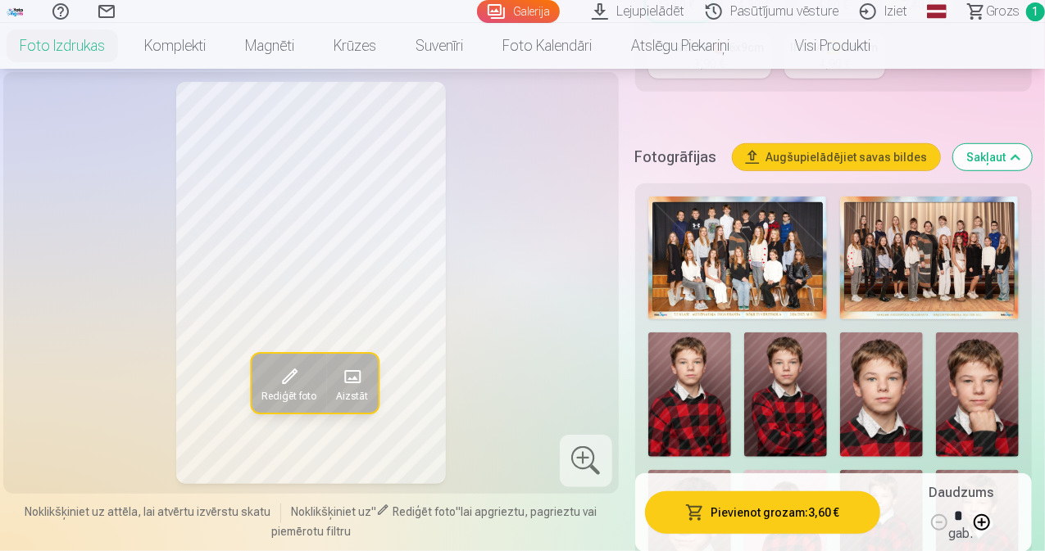
click at [750, 9] on link "Pasūtījumu vēsture" at bounding box center [774, 11] width 154 height 23
